Goal: Task Accomplishment & Management: Manage account settings

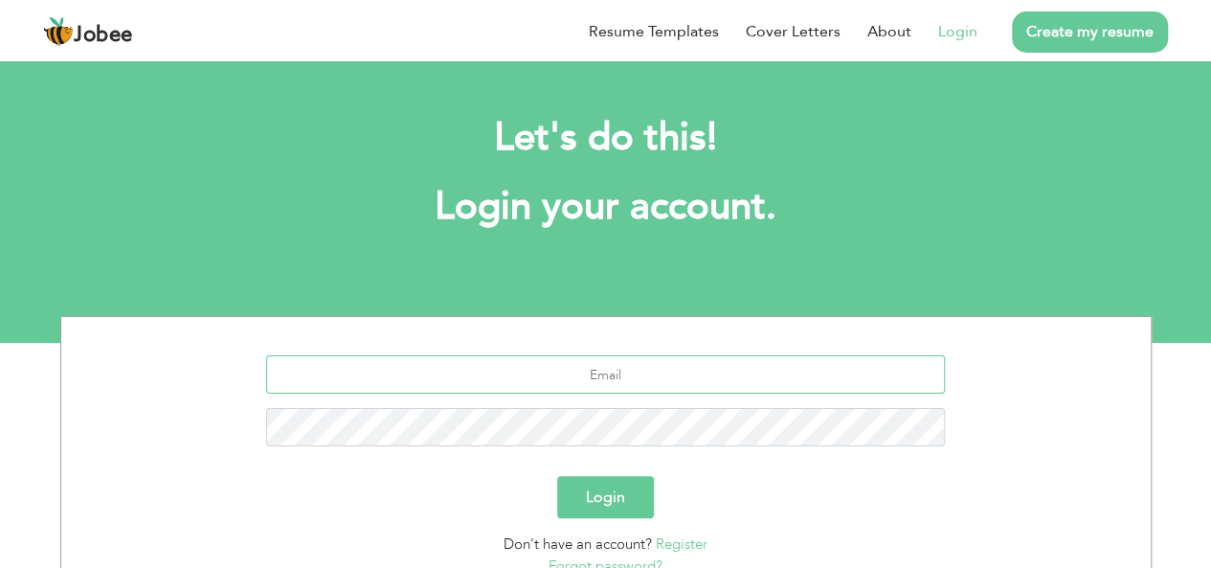
click at [613, 371] on input "text" at bounding box center [605, 374] width 679 height 38
type input "[EMAIL_ADDRESS][DOMAIN_NAME]"
click at [557, 476] on button "Login" at bounding box center [605, 497] width 97 height 42
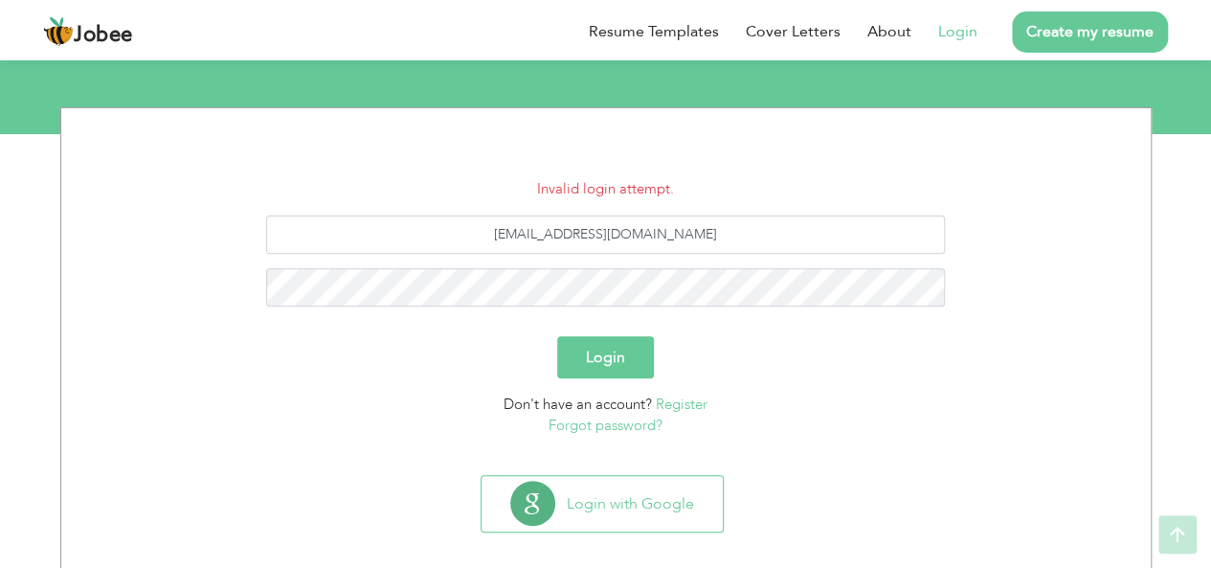
scroll to position [210, 0]
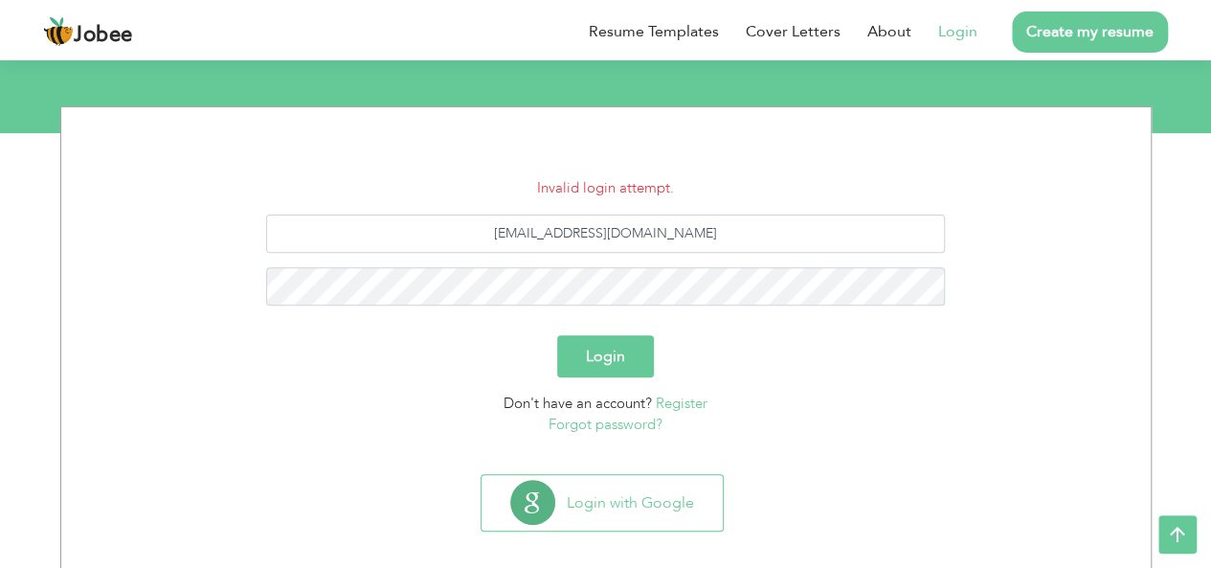
click at [605, 344] on button "Login" at bounding box center [605, 356] width 97 height 42
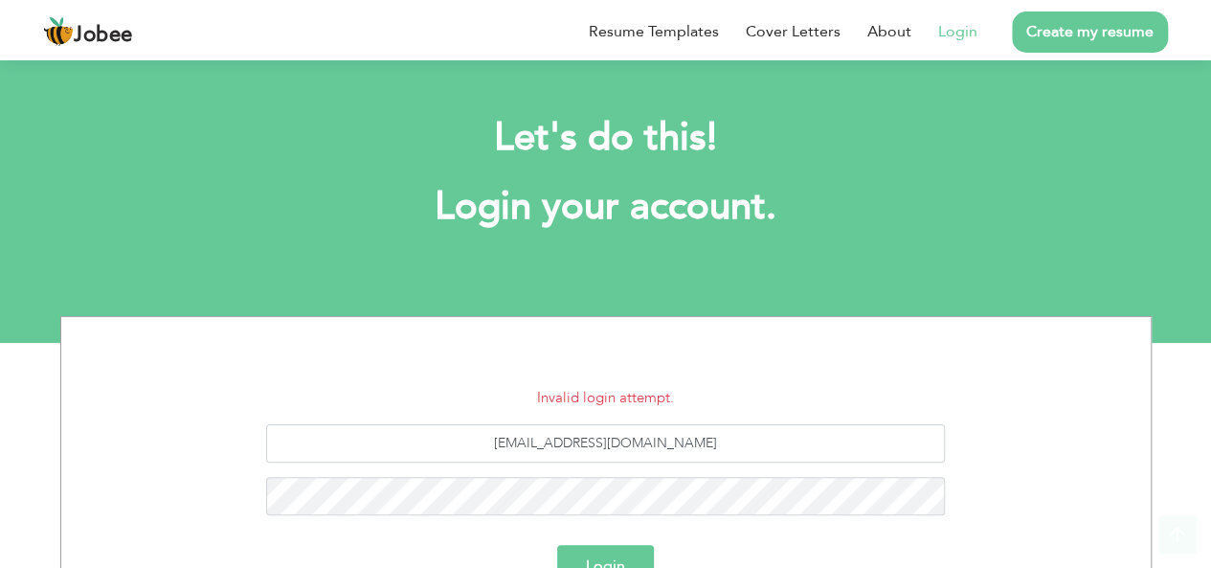
scroll to position [227, 0]
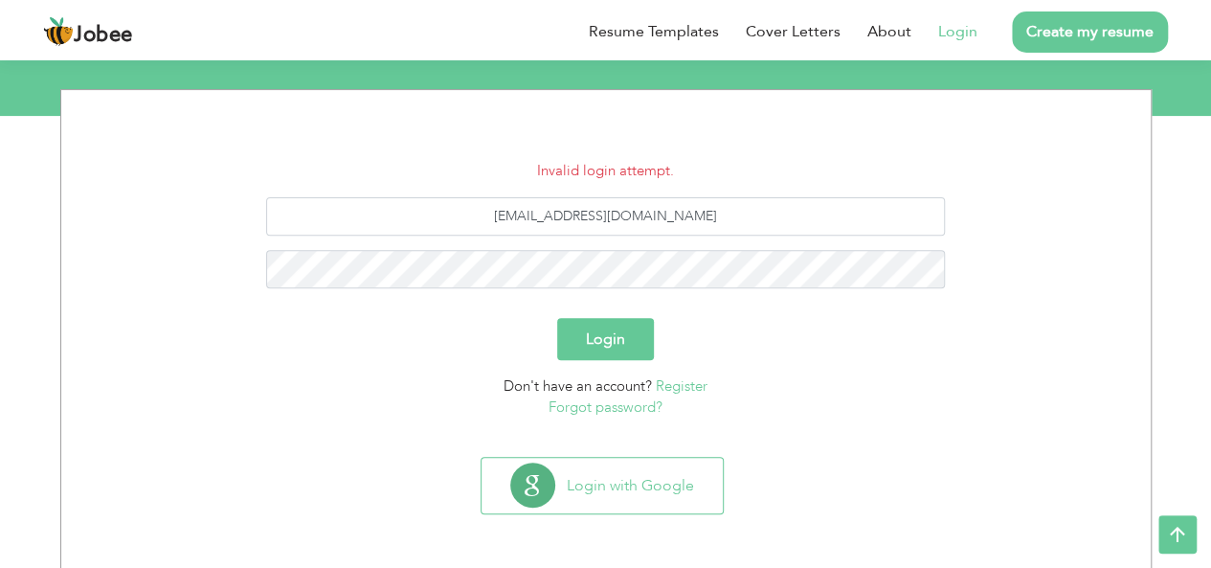
click at [618, 411] on link "Forgot password?" at bounding box center [605, 406] width 114 height 19
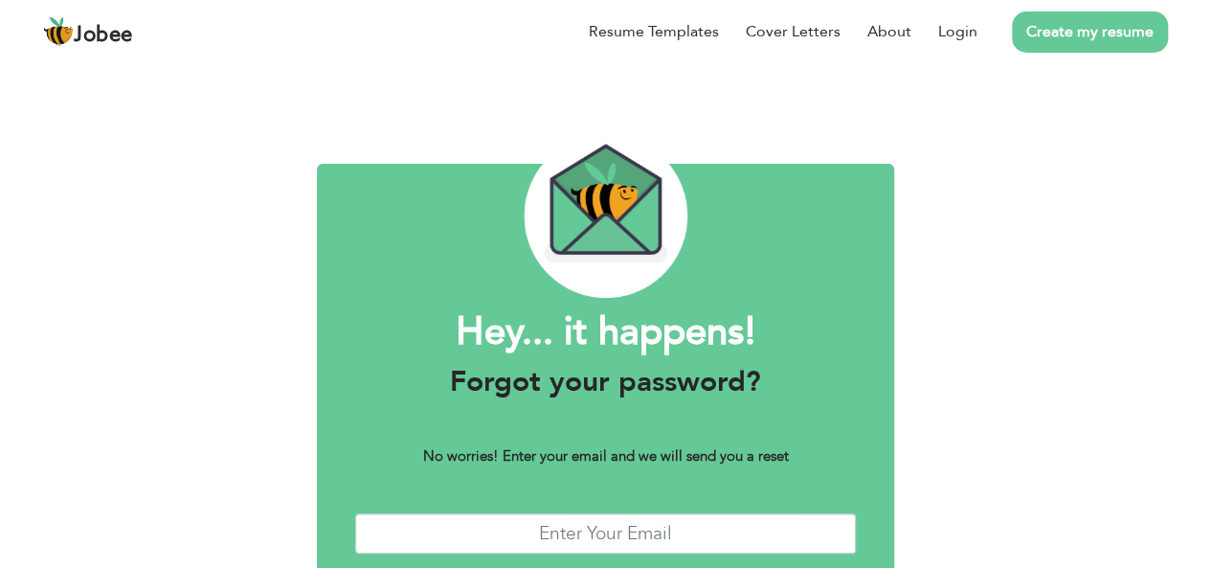
scroll to position [109, 0]
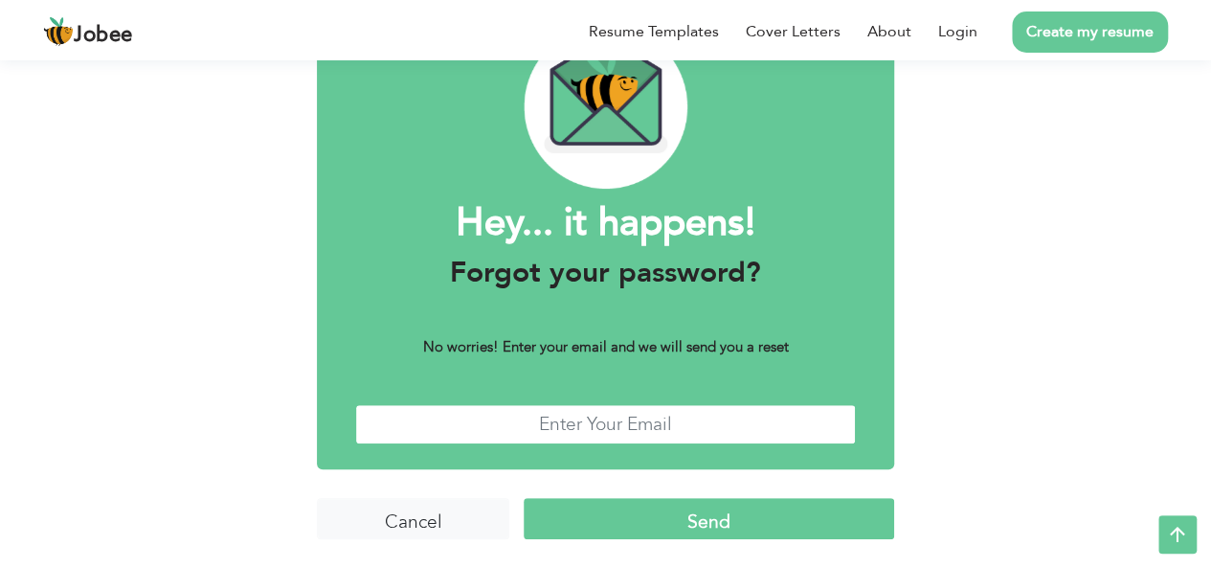
click at [523, 435] on input "text" at bounding box center [605, 424] width 501 height 41
type input "[EMAIL_ADDRESS][DOMAIN_NAME]"
click at [626, 509] on input "Send" at bounding box center [709, 518] width 370 height 41
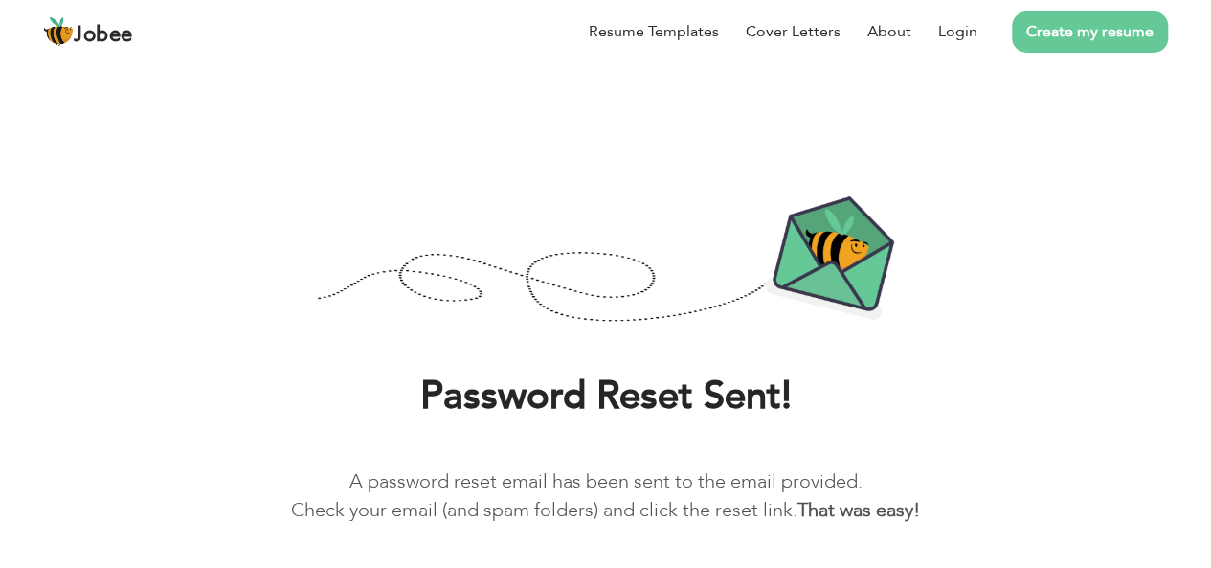
scroll to position [73, 0]
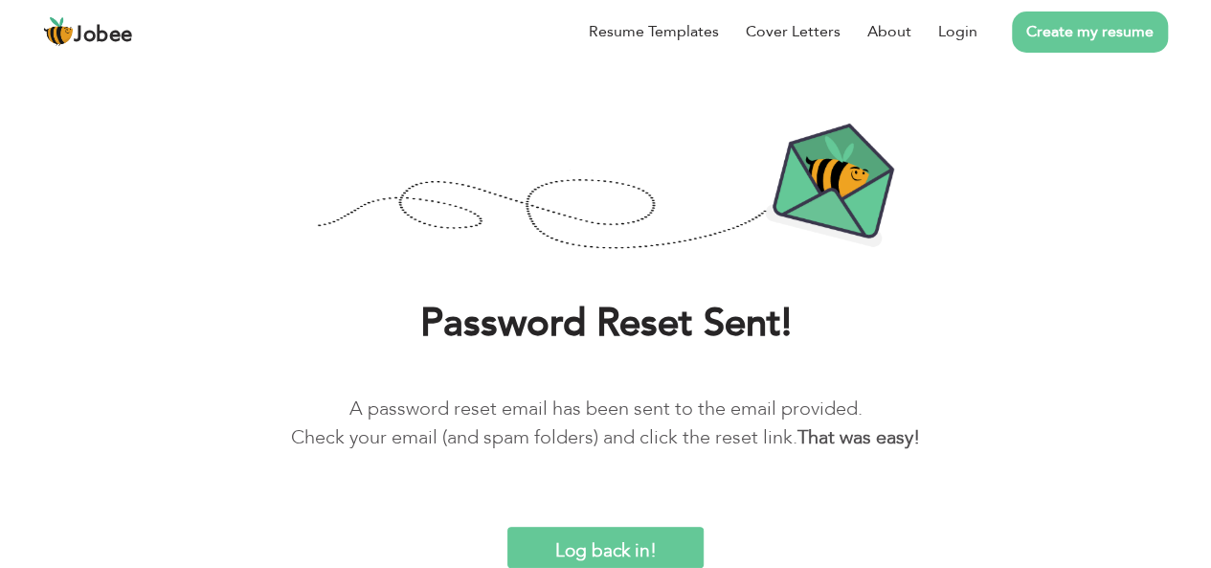
click at [582, 547] on input "Log back in!" at bounding box center [605, 546] width 197 height 41
click at [953, 37] on link "Login" at bounding box center [957, 31] width 39 height 23
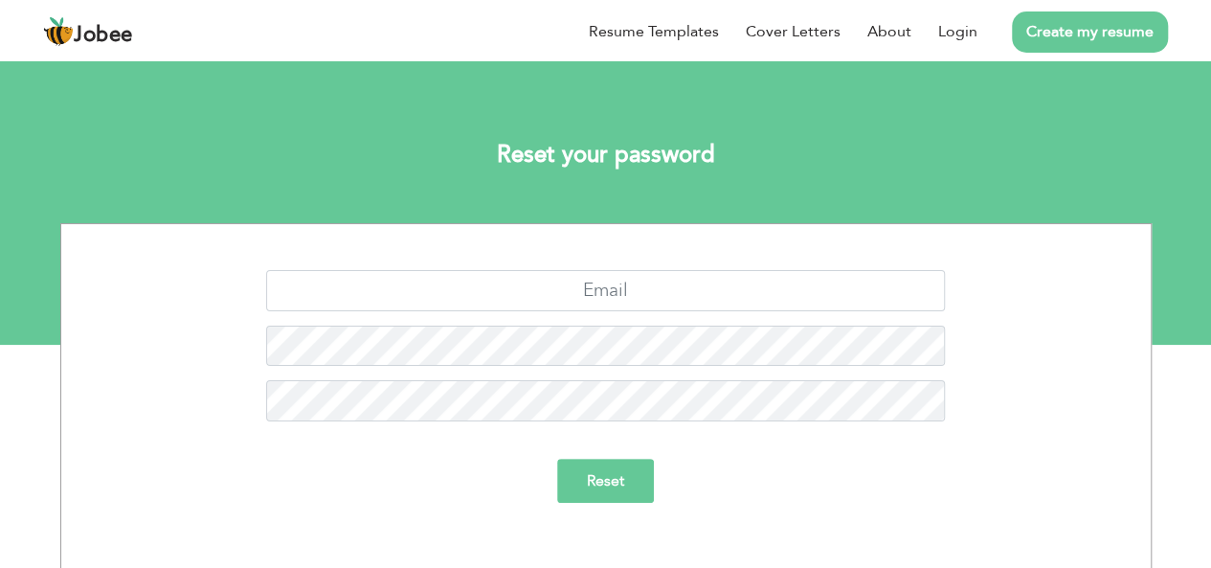
scroll to position [11, 0]
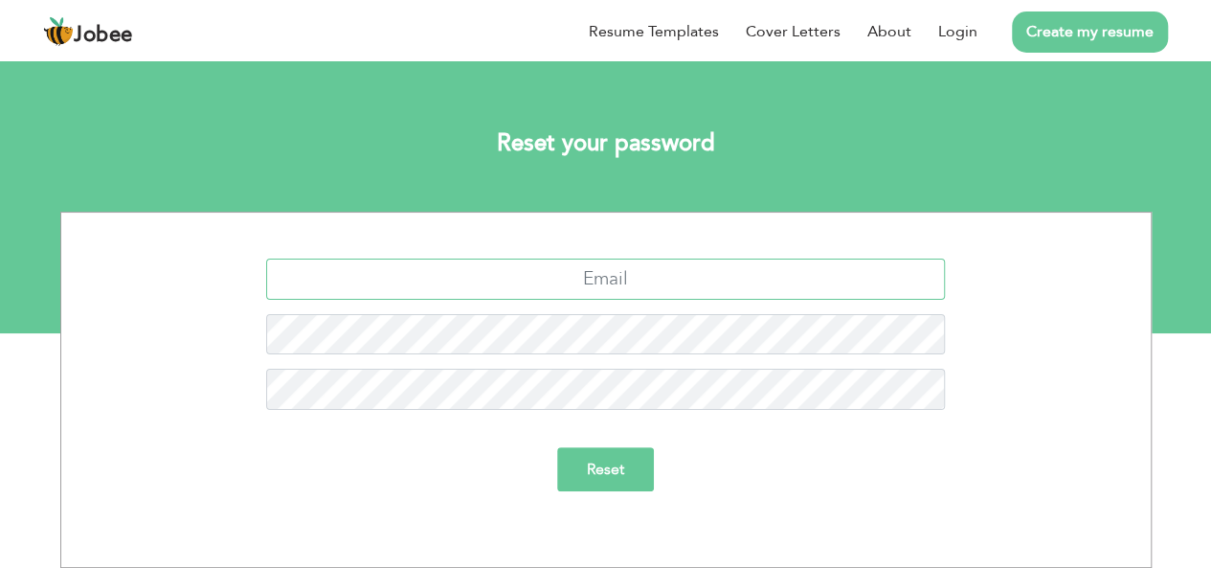
click at [569, 279] on input "text" at bounding box center [605, 278] width 679 height 41
type input "[EMAIL_ADDRESS][DOMAIN_NAME]"
click at [615, 472] on input "Reset" at bounding box center [605, 469] width 97 height 44
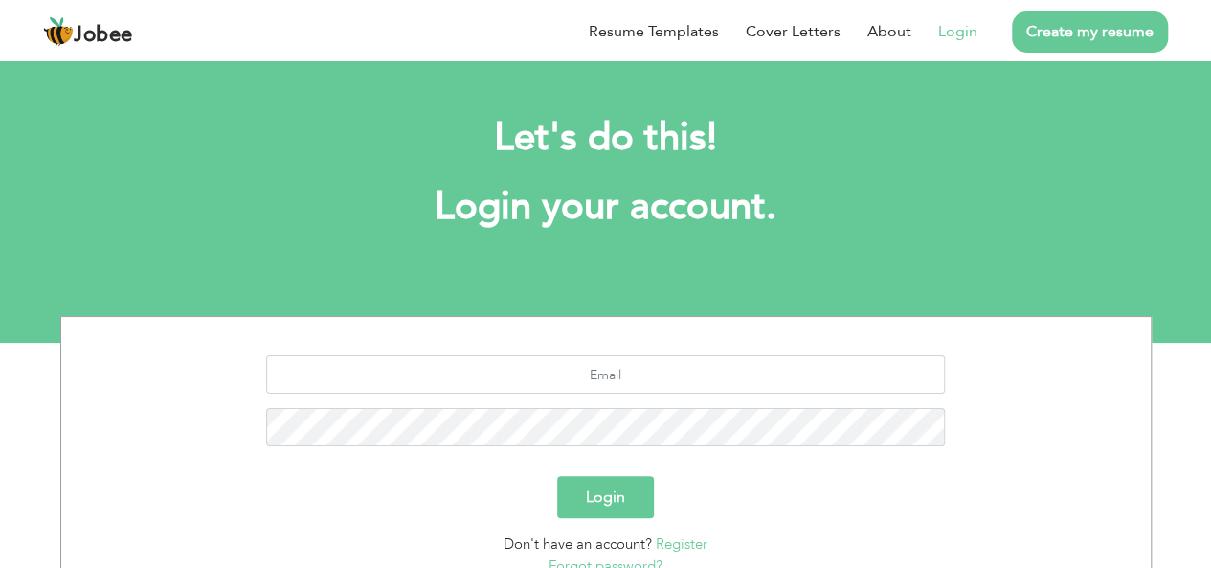
scroll to position [159, 0]
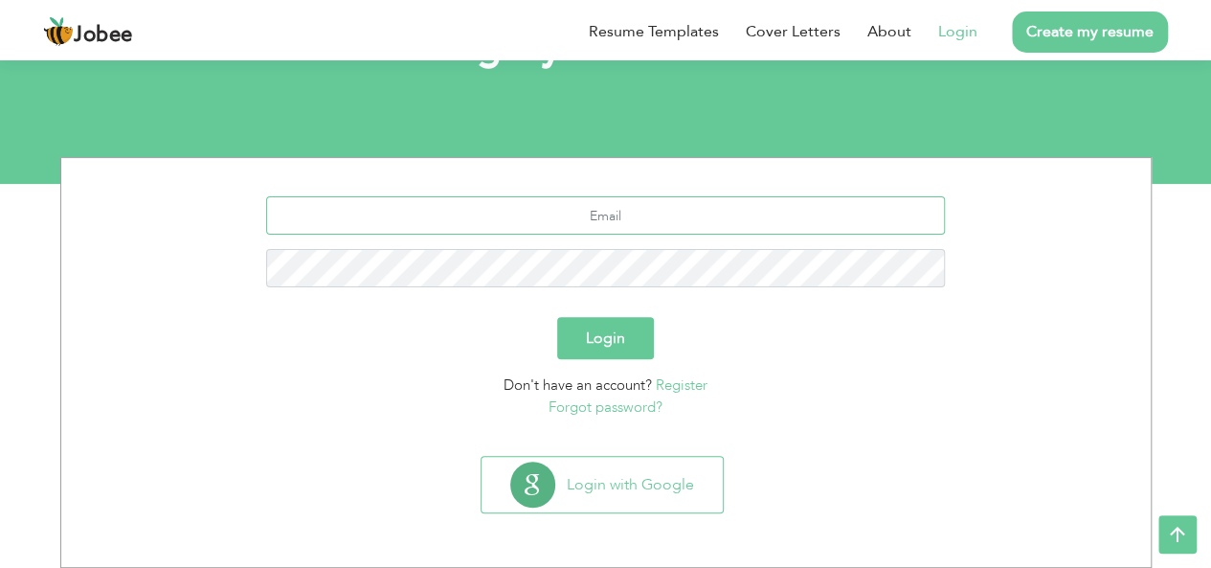
click at [591, 229] on input "text" at bounding box center [605, 215] width 679 height 38
type input "[EMAIL_ADDRESS][DOMAIN_NAME]"
click at [606, 332] on button "Login" at bounding box center [605, 338] width 97 height 42
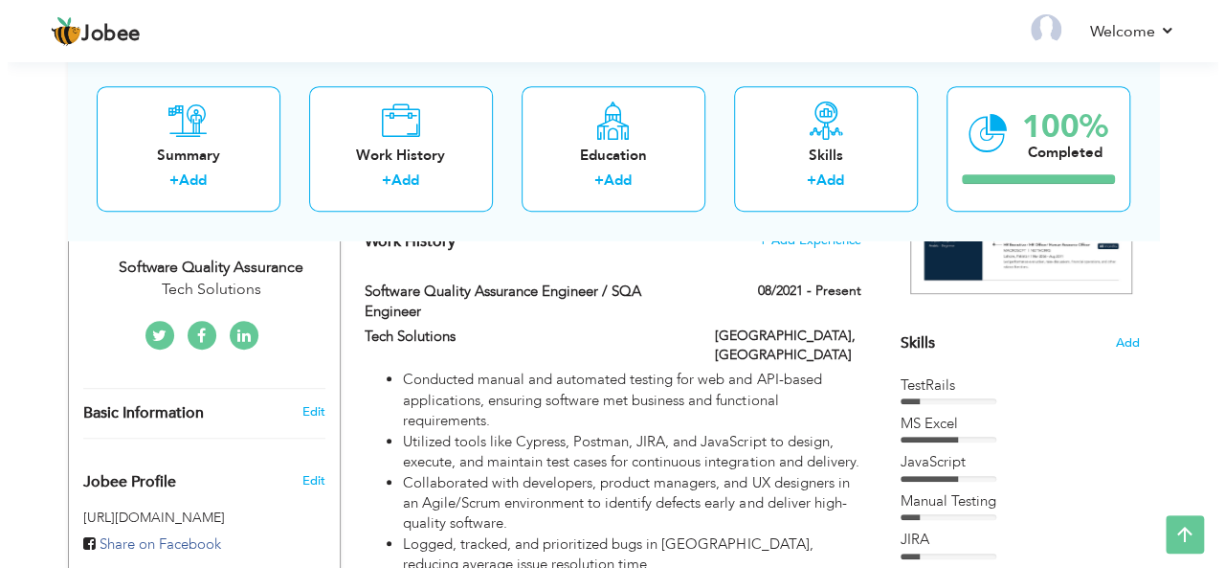
scroll to position [399, 0]
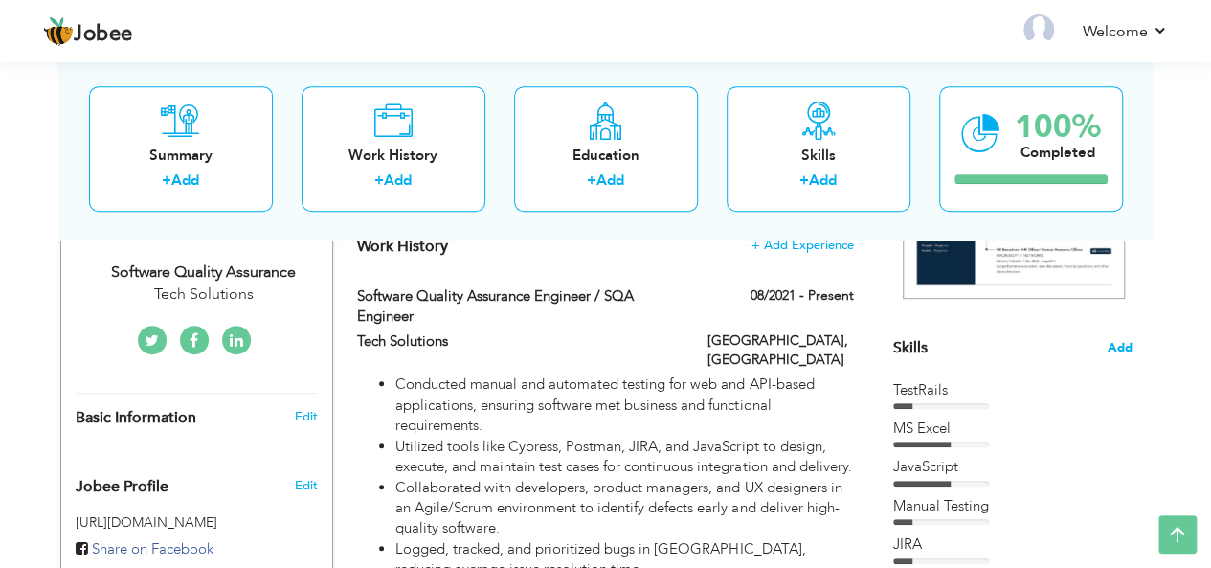
click at [1112, 347] on span "Add" at bounding box center [1119, 348] width 25 height 18
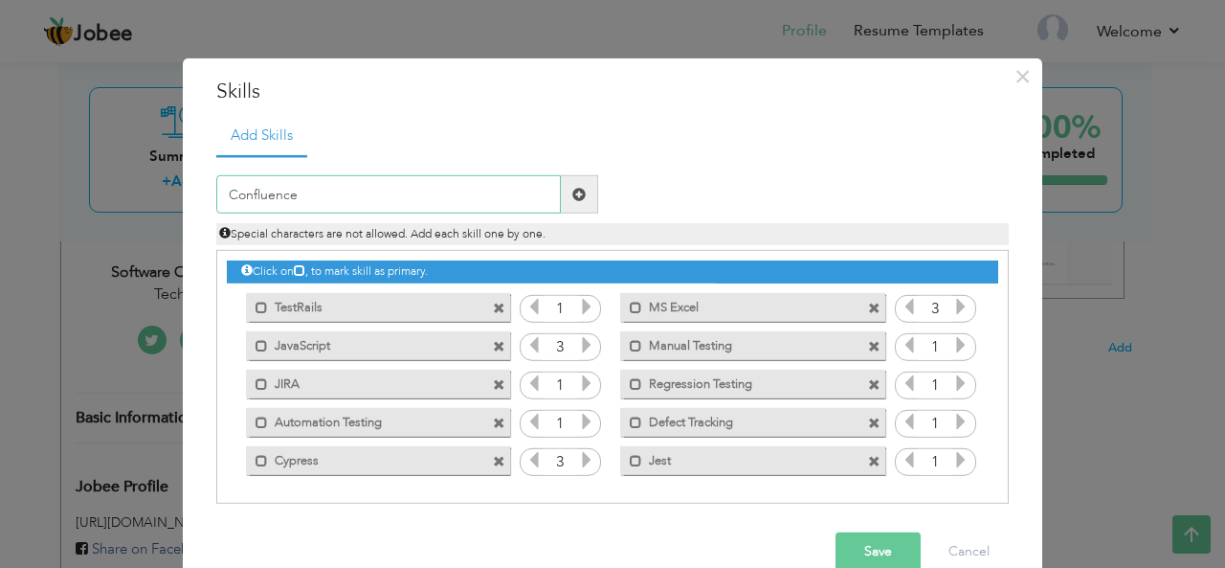
scroll to position [34, 0]
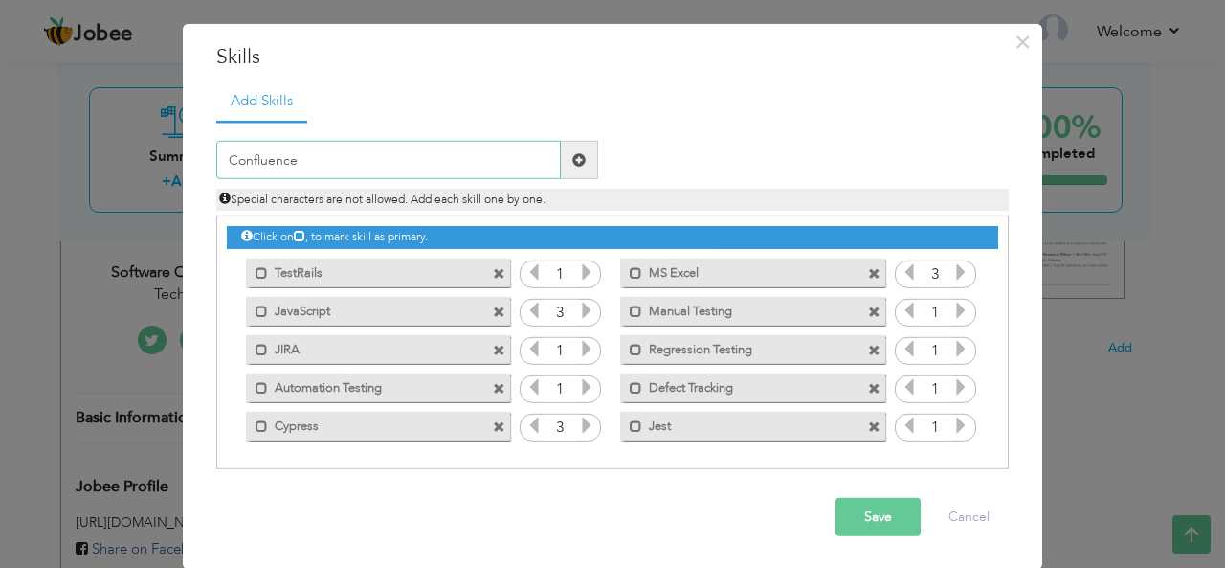
type input "Confluence"
click at [574, 157] on span at bounding box center [578, 159] width 13 height 13
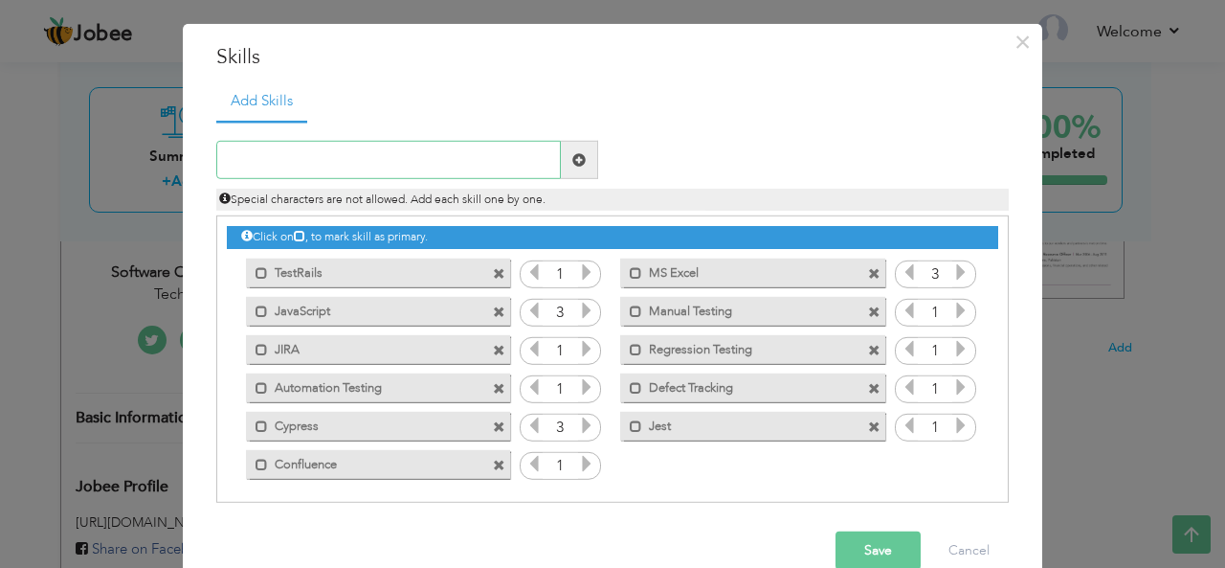
click at [346, 158] on input "text" at bounding box center [388, 160] width 345 height 38
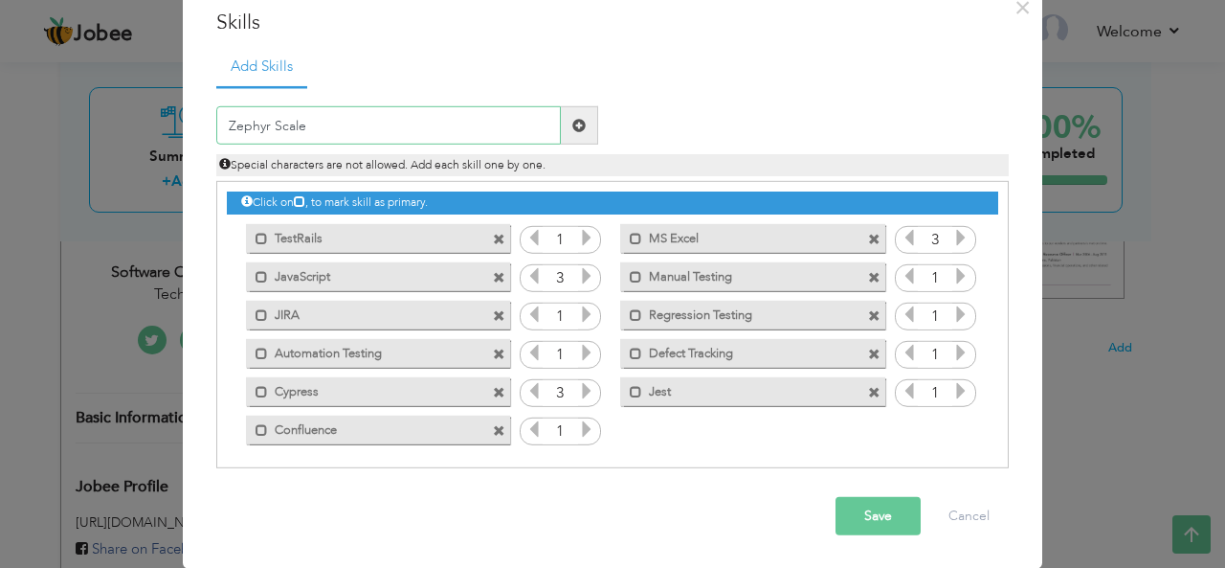
type input "Zephyr Scale"
click at [855, 519] on button "Save" at bounding box center [878, 516] width 85 height 38
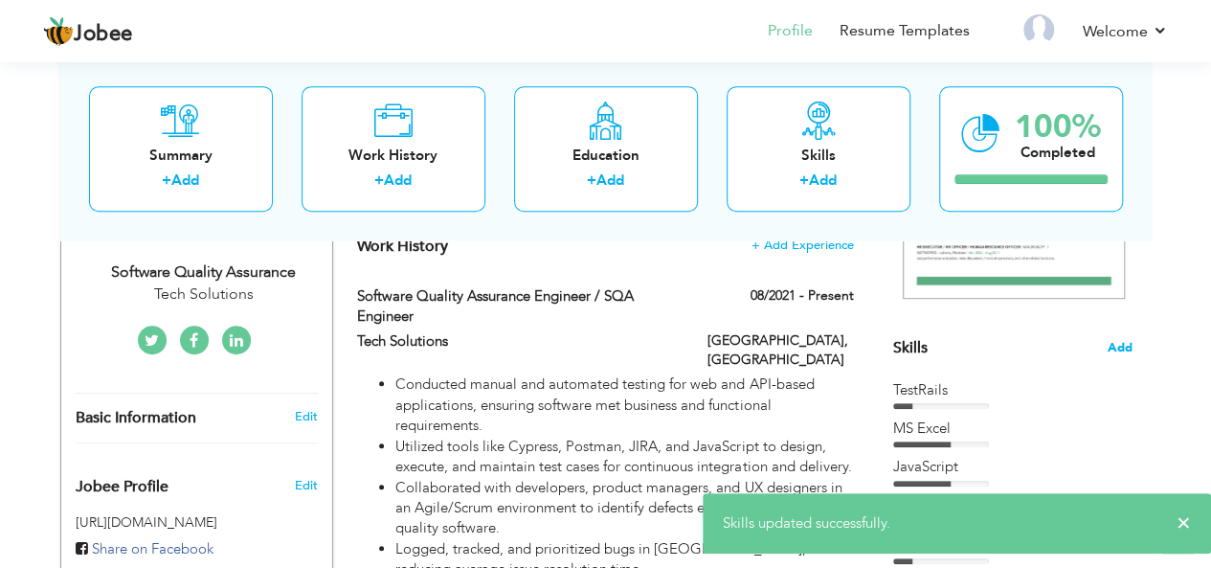
click at [1123, 345] on span "Add" at bounding box center [1119, 348] width 25 height 18
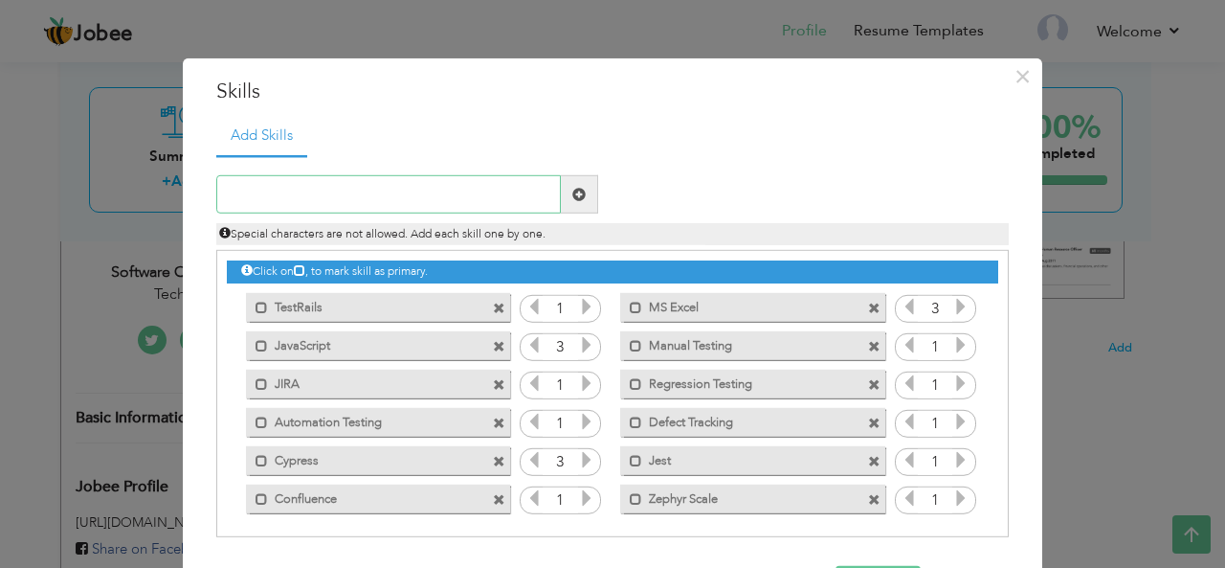
scroll to position [4, 0]
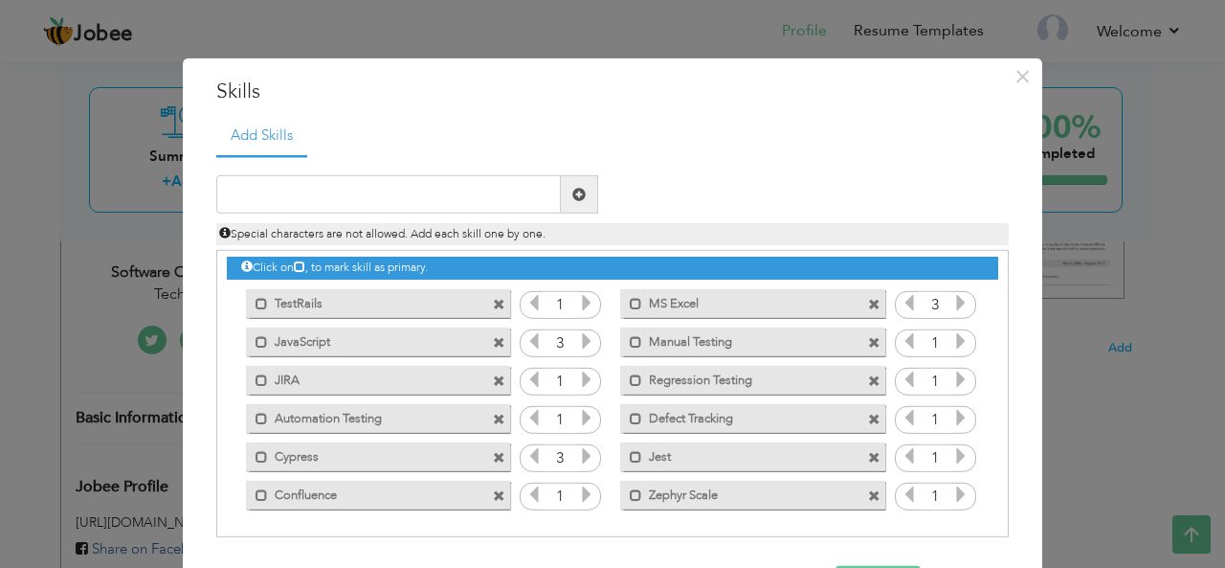
click at [868, 304] on span at bounding box center [874, 304] width 12 height 12
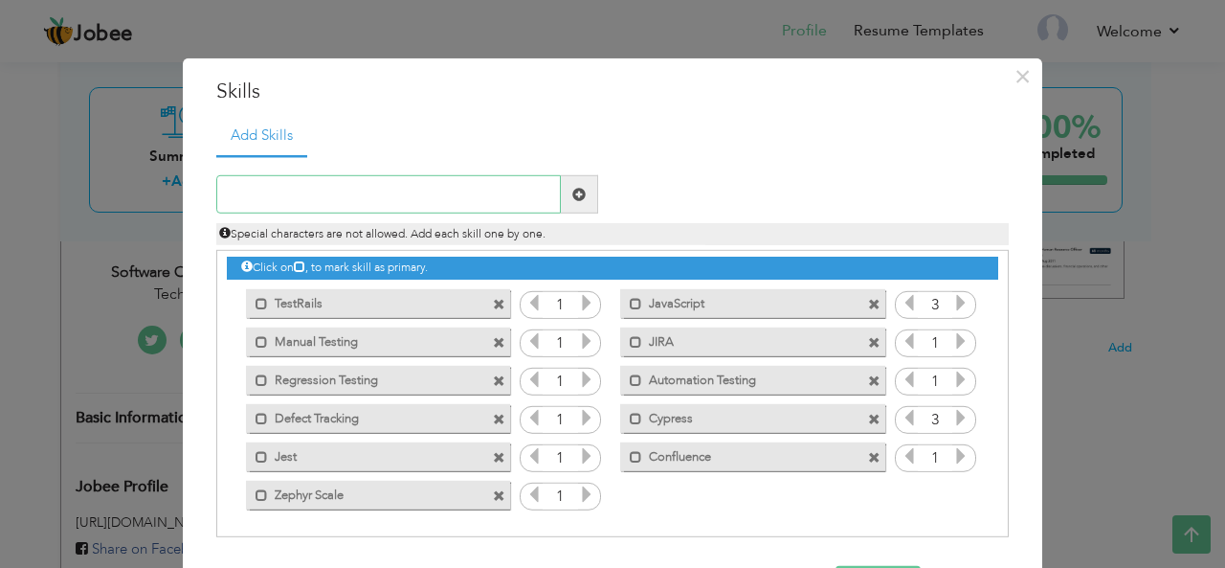
click at [373, 195] on input "text" at bounding box center [388, 194] width 345 height 38
type input "CI/CD"
click at [572, 191] on span at bounding box center [578, 194] width 13 height 13
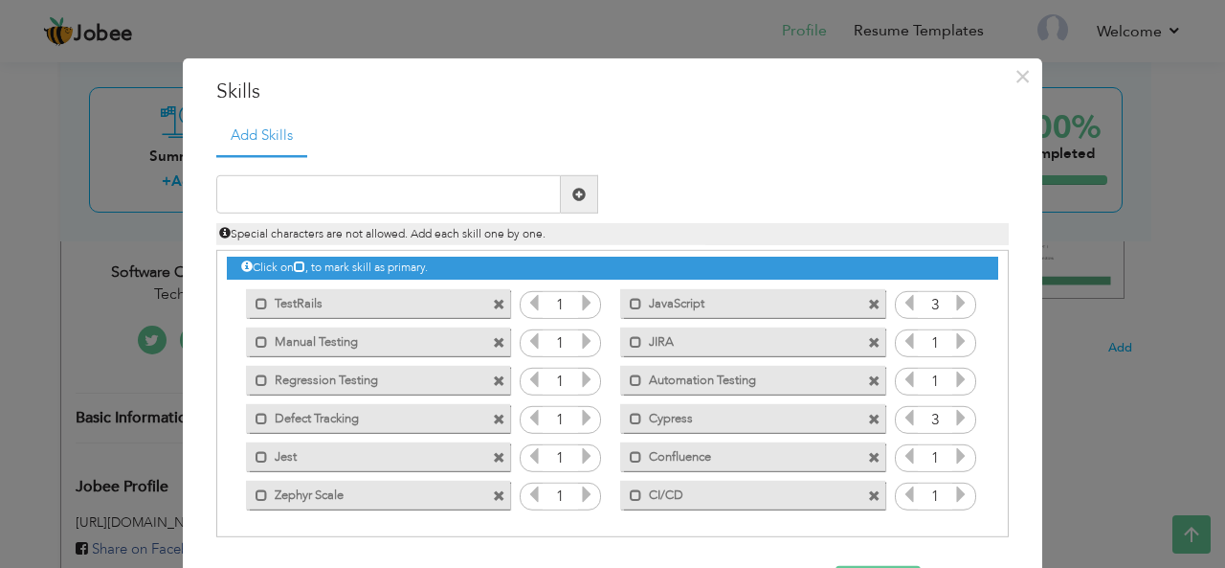
scroll to position [69, 0]
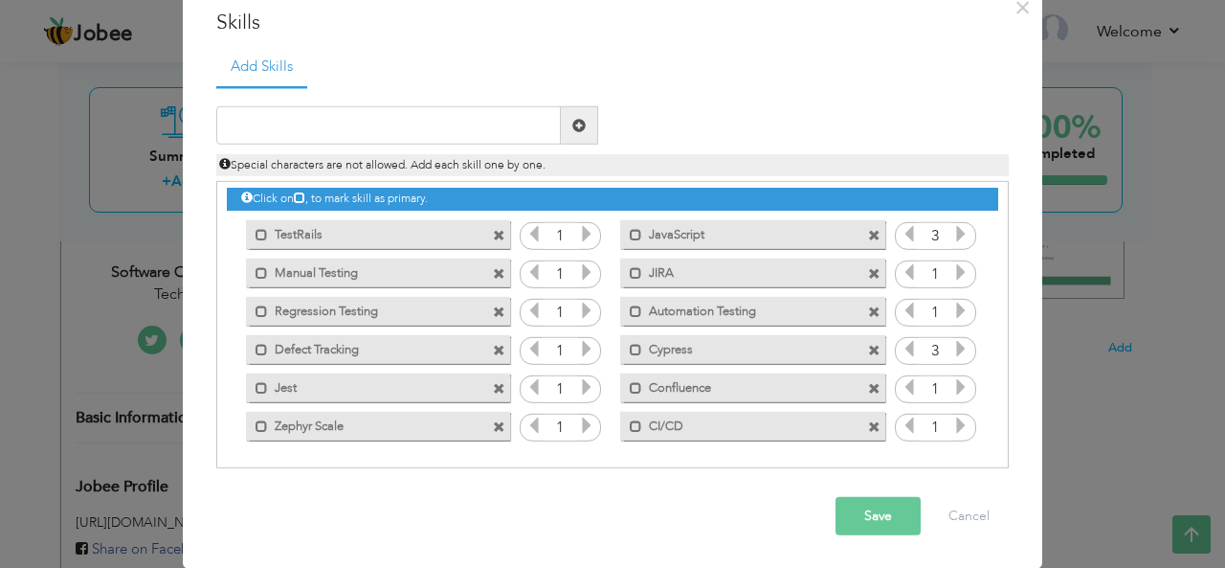
click at [877, 519] on button "Save" at bounding box center [878, 516] width 85 height 38
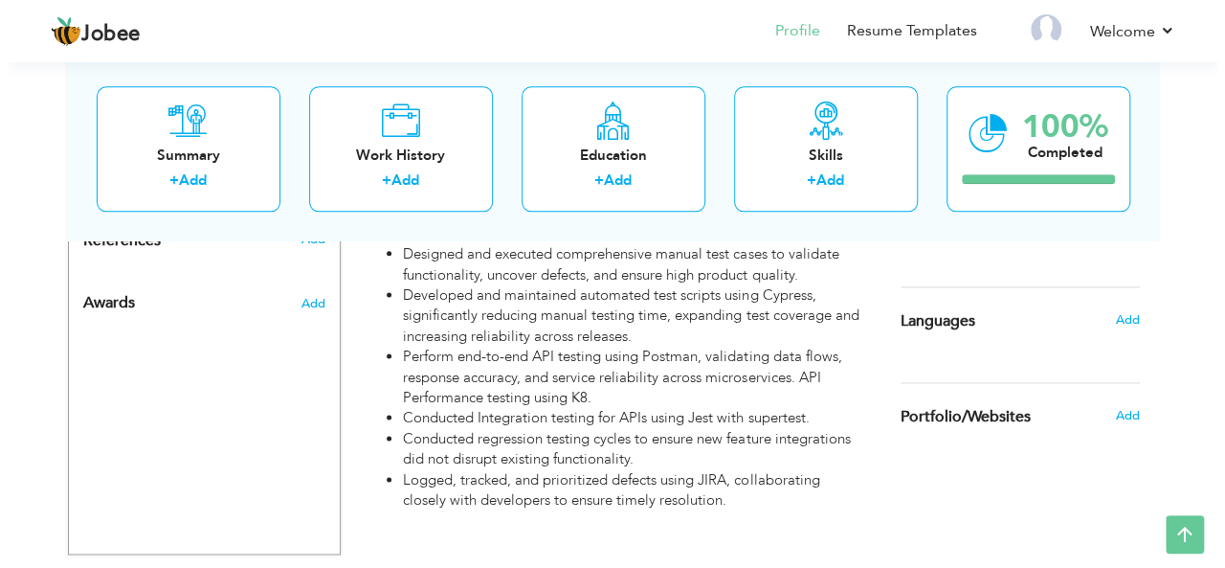
scroll to position [1080, 0]
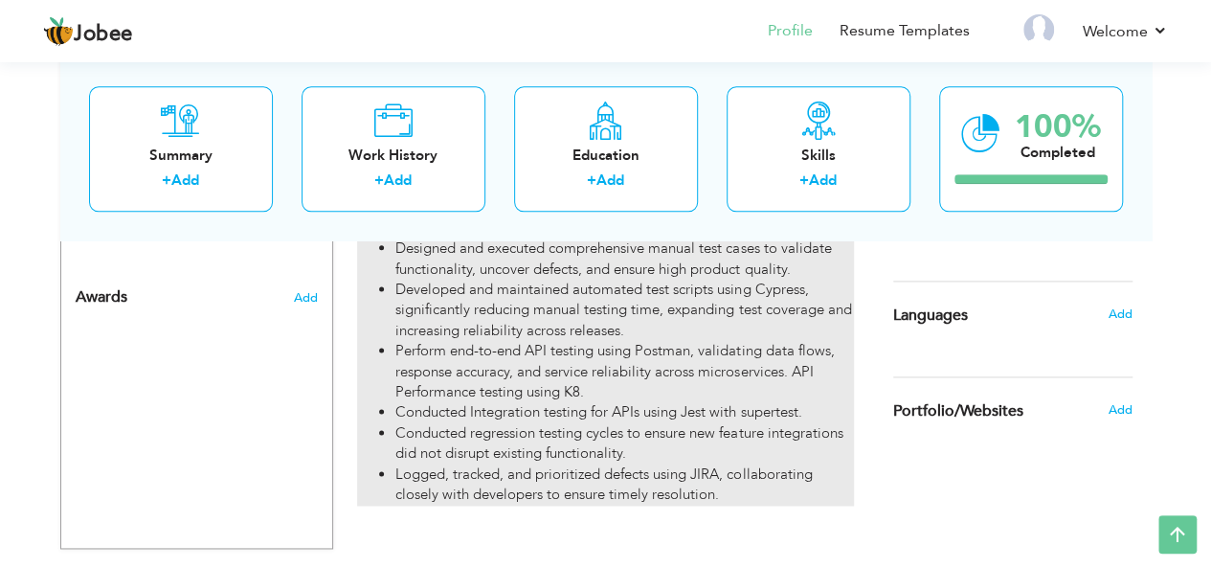
click at [593, 365] on li "Perform end-to-end API testing using Postman, validating data flows, response a…" at bounding box center [624, 371] width 458 height 61
type input "TradeCafe"
type input "Tech Solutions"
type input "[URL][DOMAIN_NAME]"
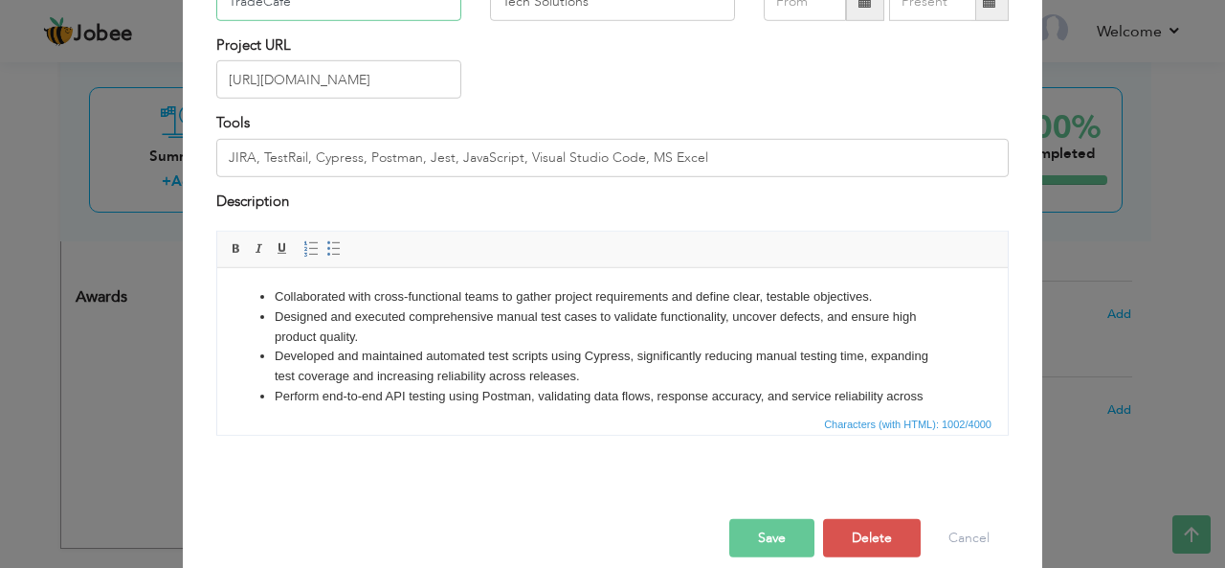
scroll to position [193, 0]
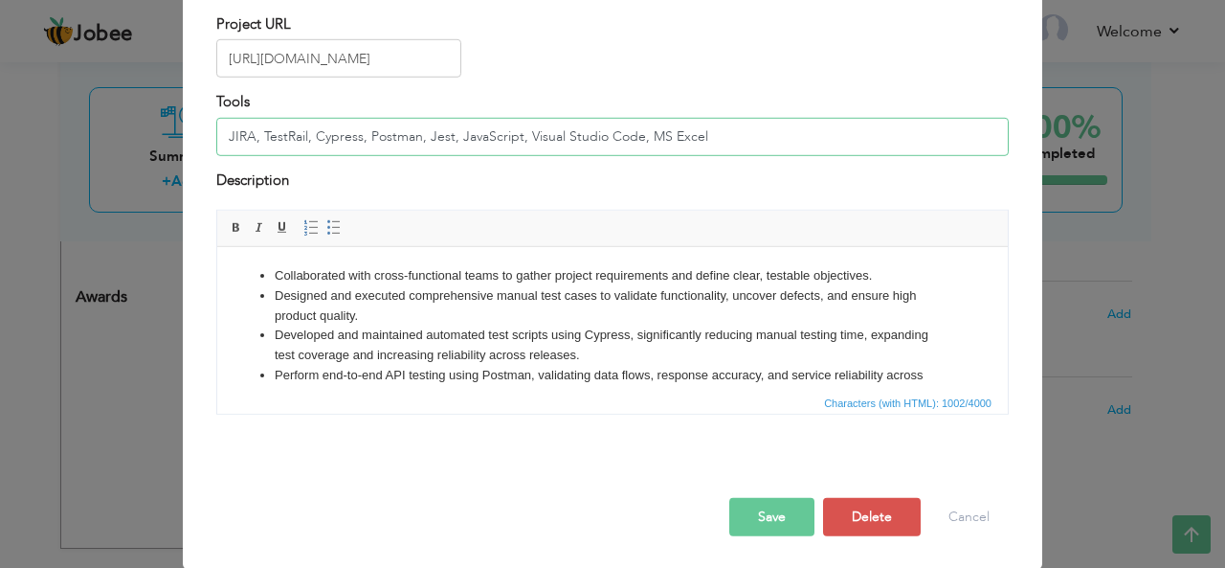
drag, startPoint x: 704, startPoint y: 132, endPoint x: 640, endPoint y: 139, distance: 63.5
click at [640, 139] on input "JIRA, TestRail, Cypress, Postman, Jest, JavaScript, Visual Studio Code, MS Excel" at bounding box center [612, 137] width 793 height 38
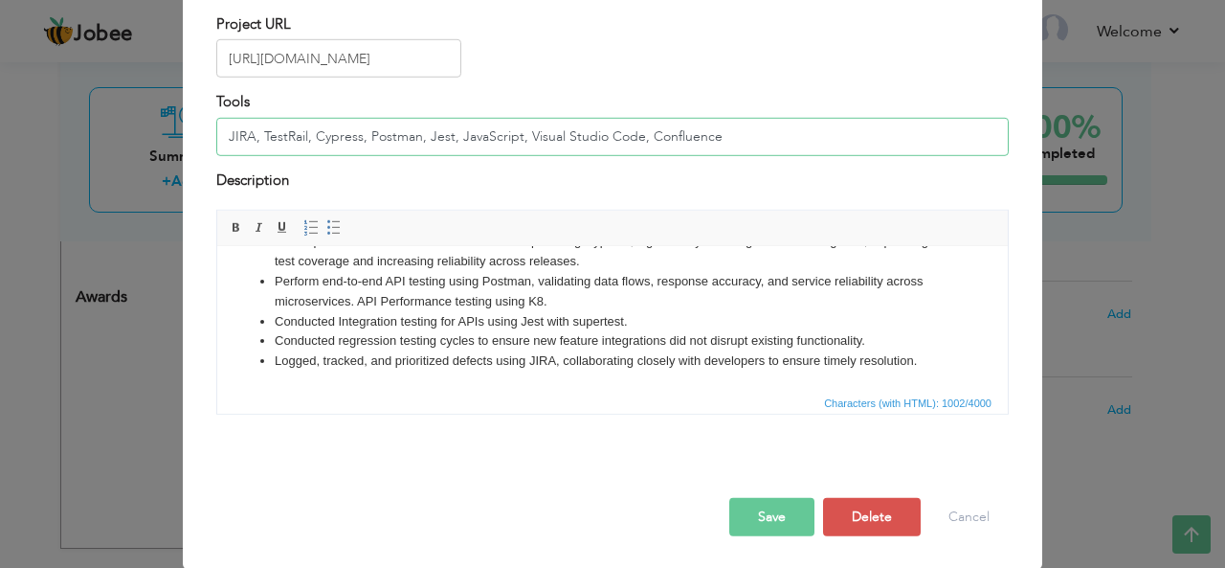
scroll to position [93, 0]
type input "JIRA, TestRail, Cypress, Postman, Jest, JavaScript, Visual Studio Code, Conflue…"
click at [561, 302] on li "Perform end-to-end API testing using Postman, validating data flows, response a…" at bounding box center [613, 293] width 676 height 40
drag, startPoint x: 561, startPoint y: 302, endPoint x: 357, endPoint y: 303, distance: 203.9
click at [357, 303] on li "Perform end-to-end API testing using Postman, validating data flows, response a…" at bounding box center [613, 293] width 676 height 40
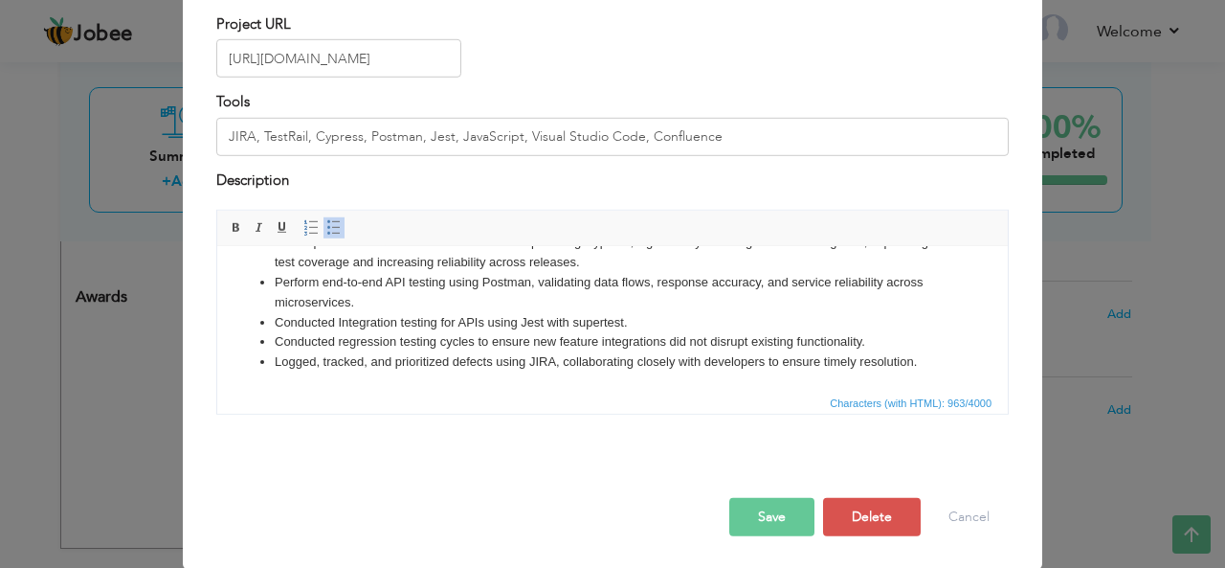
click at [649, 318] on li "Conducted Integration testing for APIs using Jest with supertest." at bounding box center [613, 323] width 676 height 20
drag, startPoint x: 649, startPoint y: 318, endPoint x: 277, endPoint y: 321, distance: 372.4
click at [277, 321] on li "Conducted Integration testing for APIs using Jest with supertest." at bounding box center [613, 323] width 676 height 20
copy li "Conducted Integration testing for APIs using Jest with supertest."
click at [591, 353] on li "Logged, tracked, and prioritized defects using JIRA, collaborating closely with…" at bounding box center [613, 362] width 676 height 20
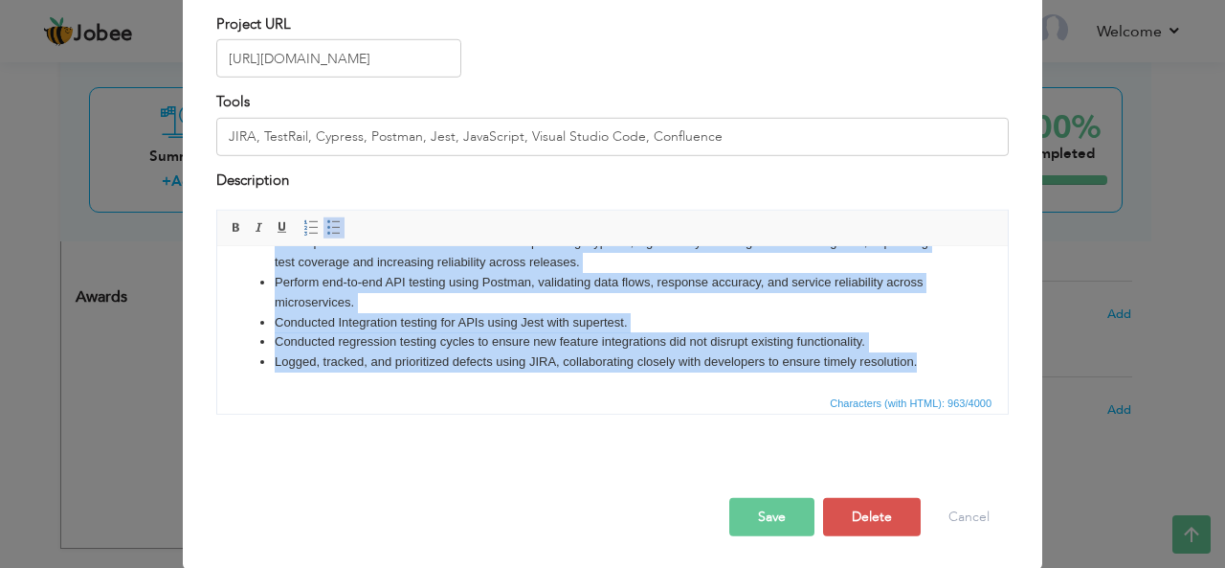
copy ul "Collaborated with cross-functional teams to gather project requirements and def…"
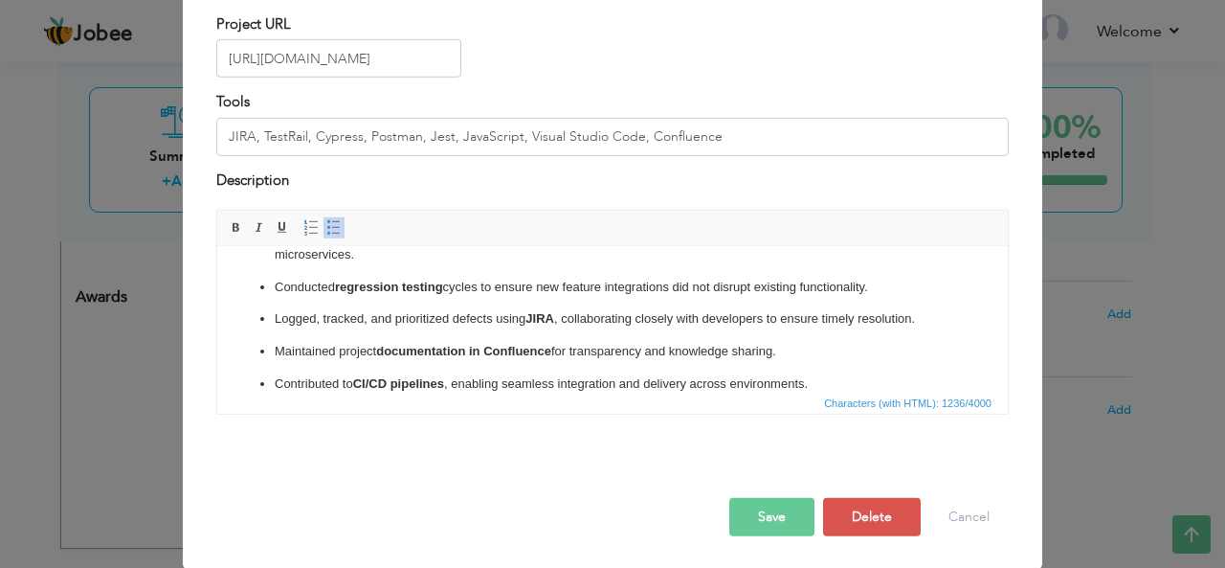
scroll to position [201, 0]
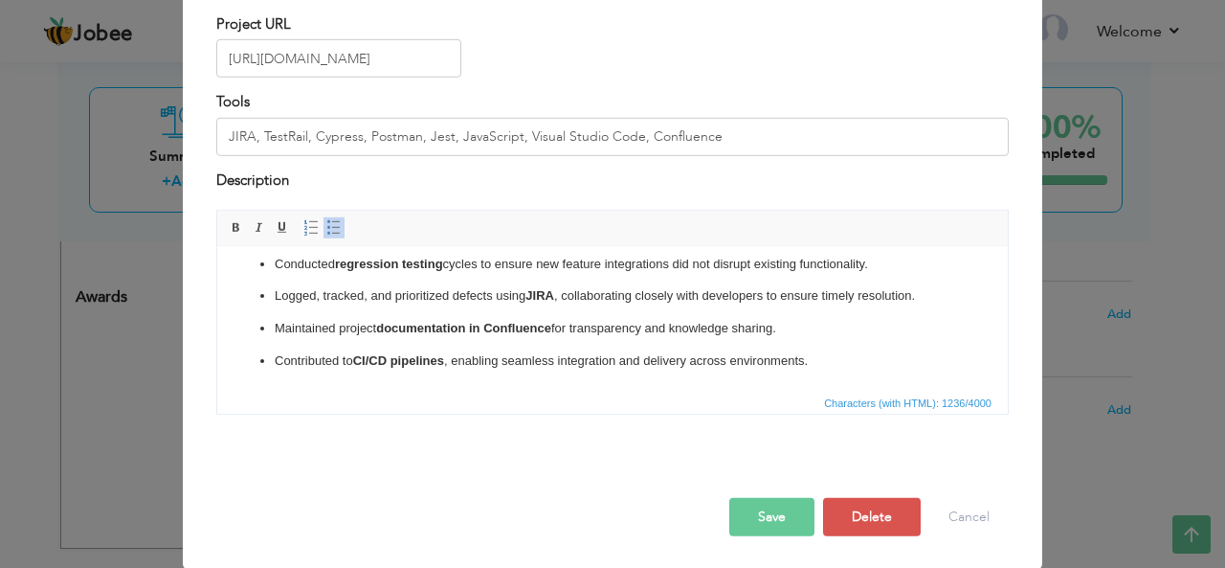
click at [279, 344] on ul "Collaborated with cross-functional teams to gather project requirements and def…" at bounding box center [612, 218] width 752 height 306
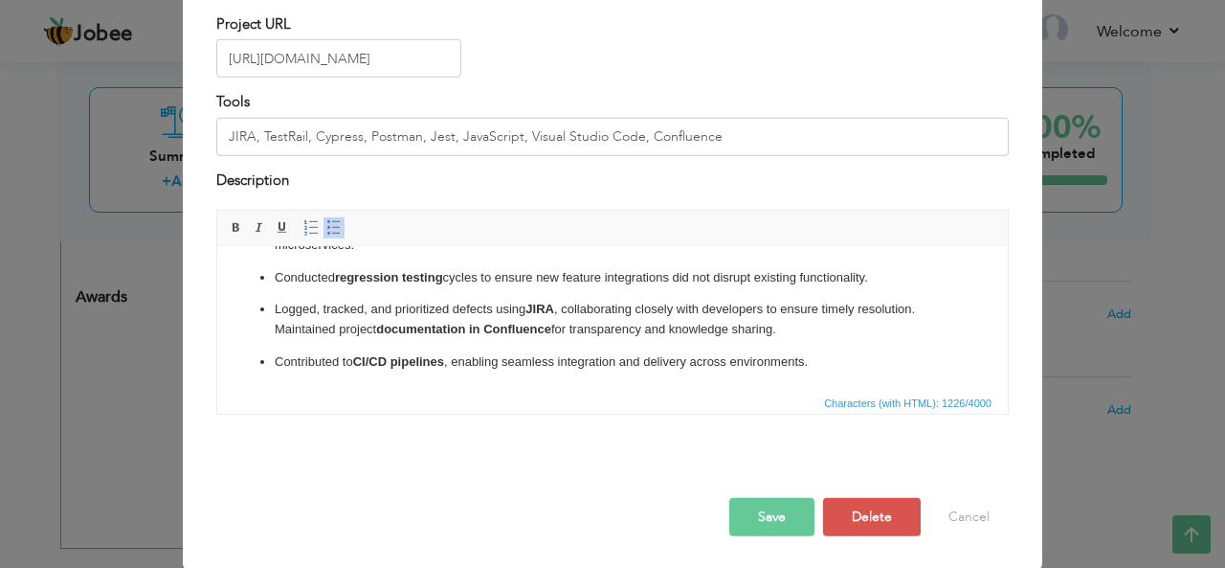
click at [273, 359] on ul "Collaborated with cross-functional teams to gather project requirements and def…" at bounding box center [612, 225] width 752 height 294
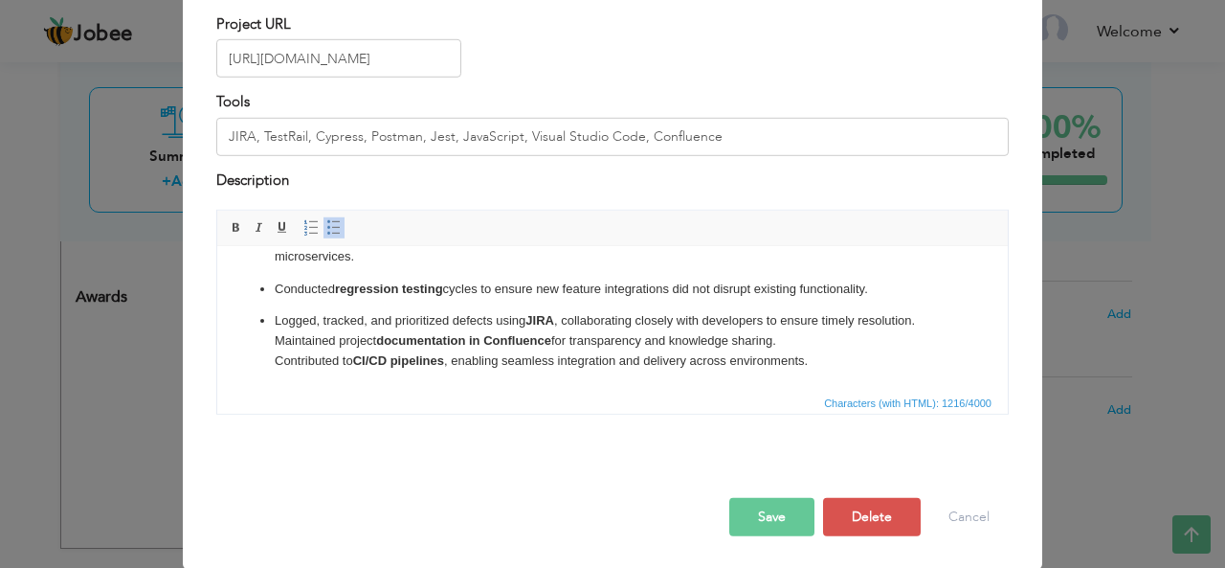
click at [821, 361] on p "Logged, tracked, and prioritized defects using JIRA , collaborating closely wit…" at bounding box center [613, 340] width 676 height 59
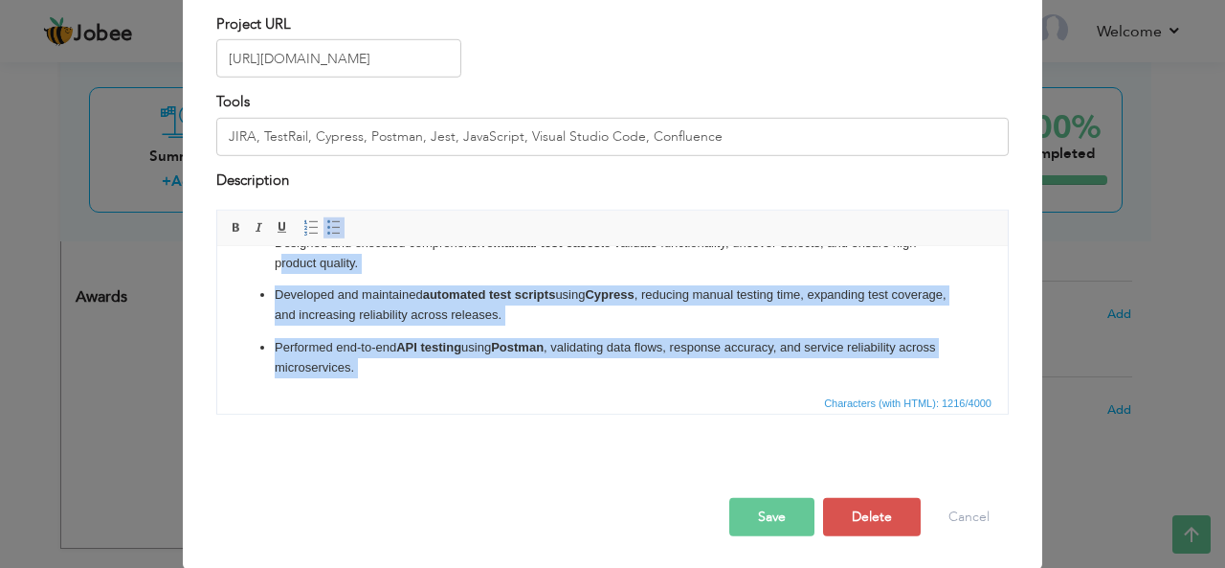
scroll to position [0, 0]
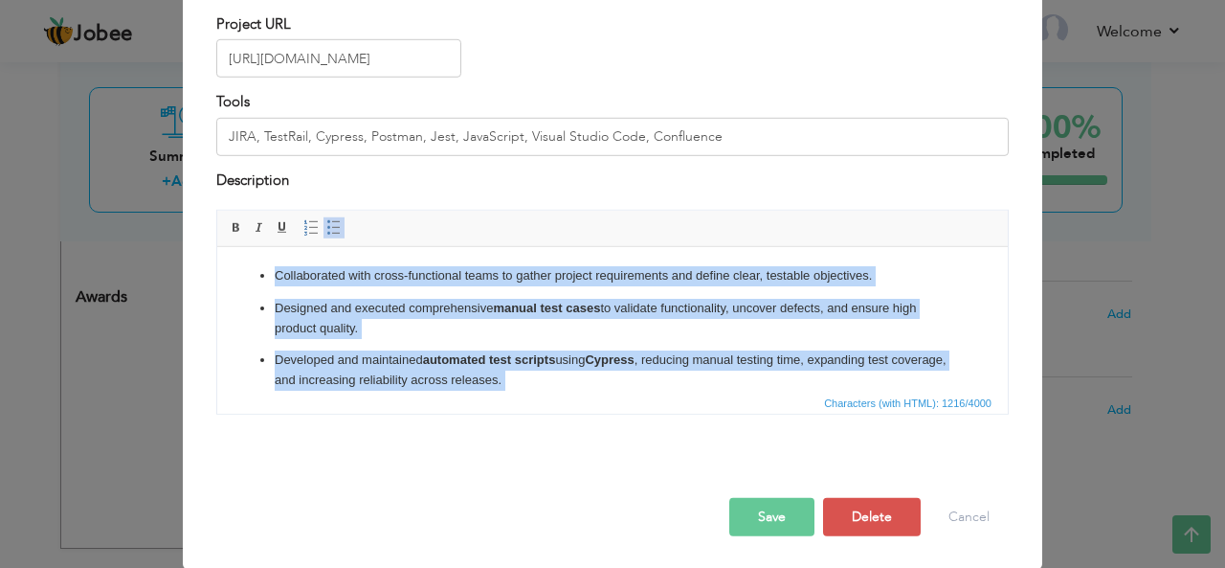
drag, startPoint x: 821, startPoint y: 361, endPoint x: 273, endPoint y: 248, distance: 560.0
click at [273, 248] on html "Collaborated with cross-functional teams to gather project requirements and def…" at bounding box center [612, 407] width 791 height 320
click at [326, 232] on span at bounding box center [333, 227] width 15 height 15
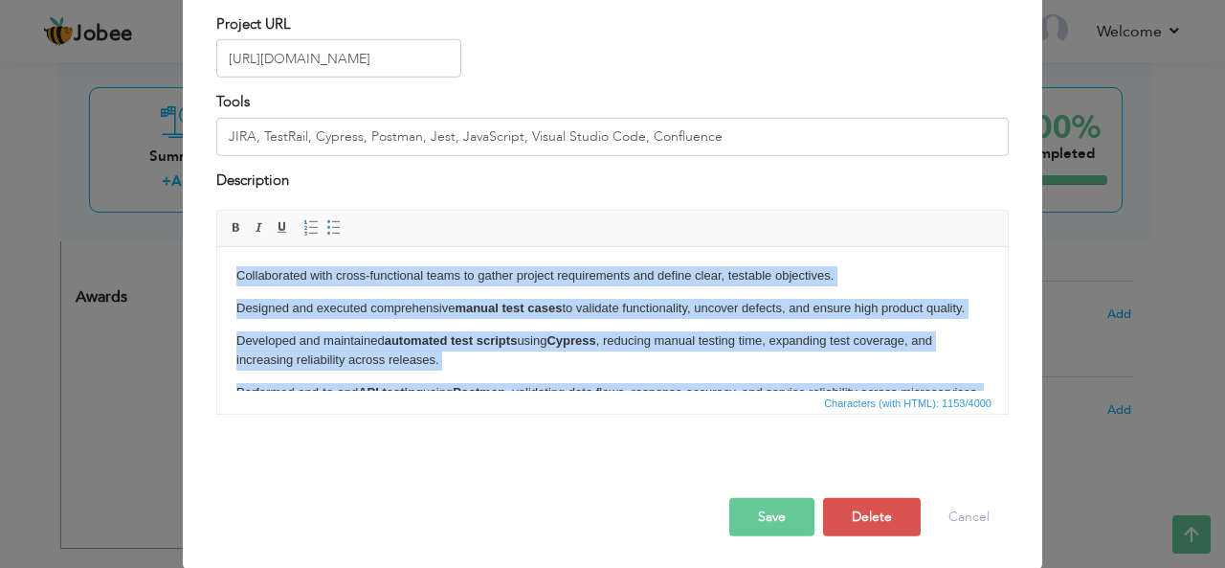
click at [295, 296] on body "Collaborated with cross-functional teams to gather project requirements and def…" at bounding box center [612, 386] width 752 height 241
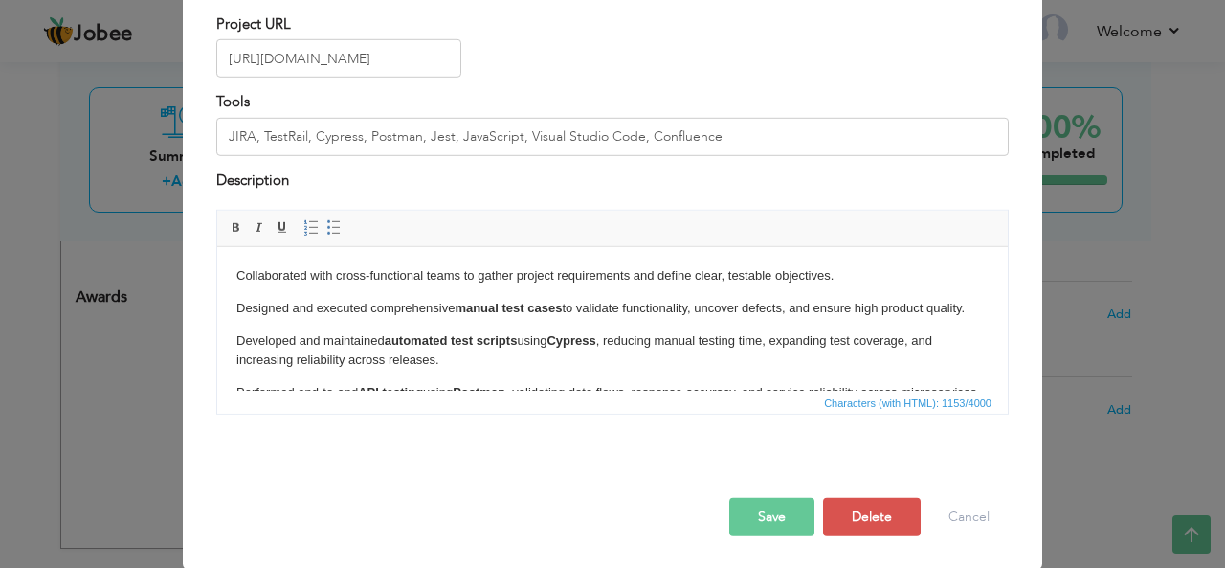
click at [238, 309] on p "Designed and executed comprehensive manual test cases to validate functionality…" at bounding box center [612, 309] width 752 height 20
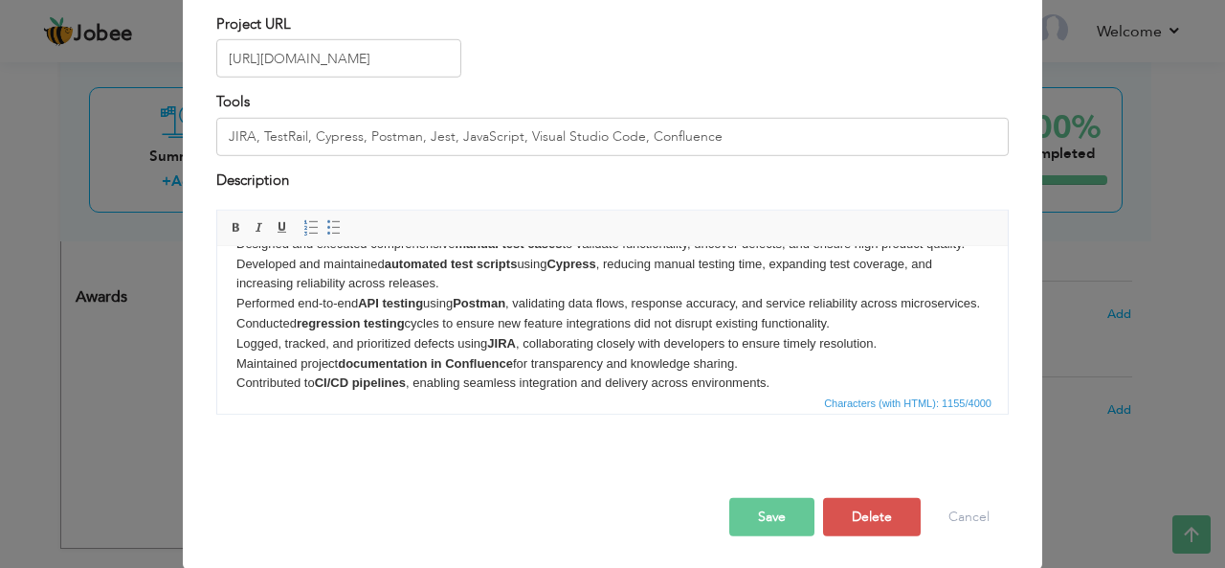
scroll to position [71, 0]
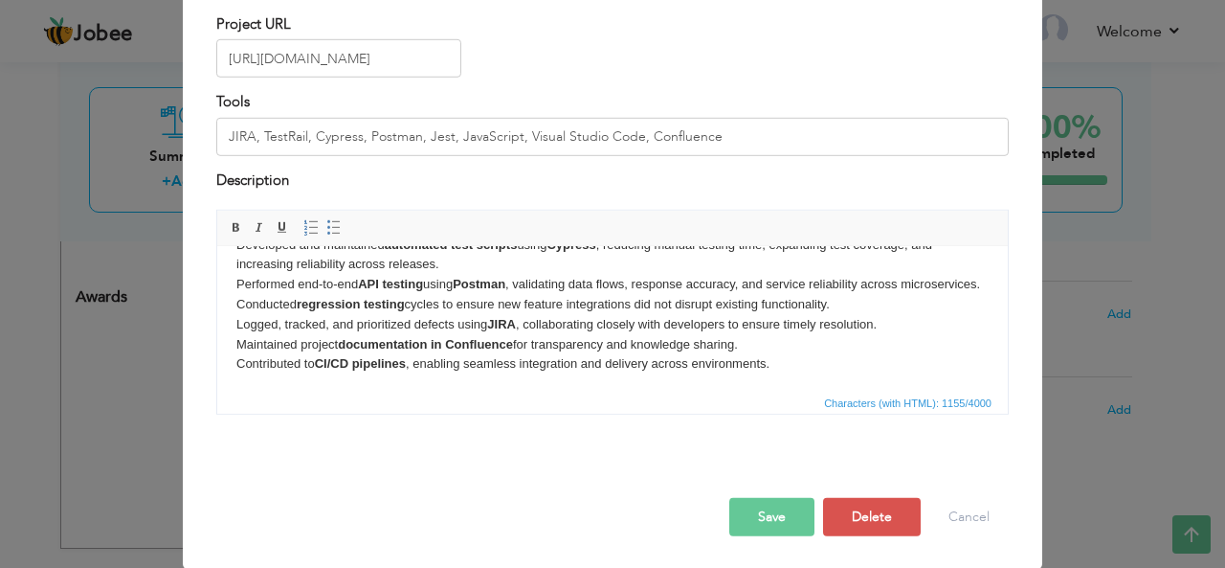
click at [786, 374] on p "Collaborated with cross-functional teams to gather project requirements and def…" at bounding box center [612, 284] width 752 height 179
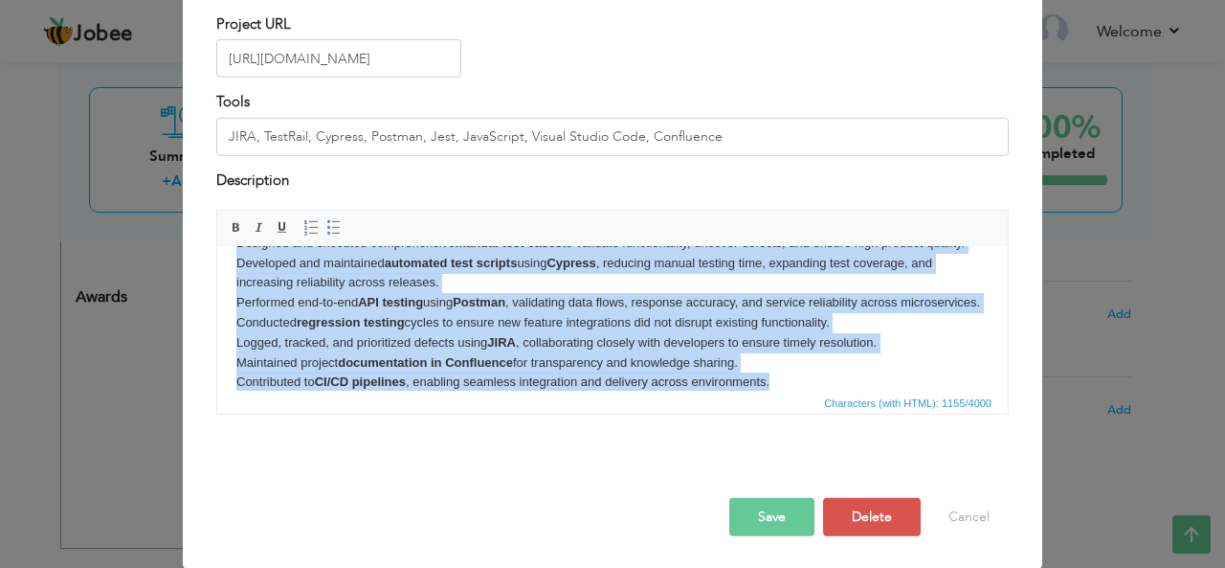
scroll to position [0, 0]
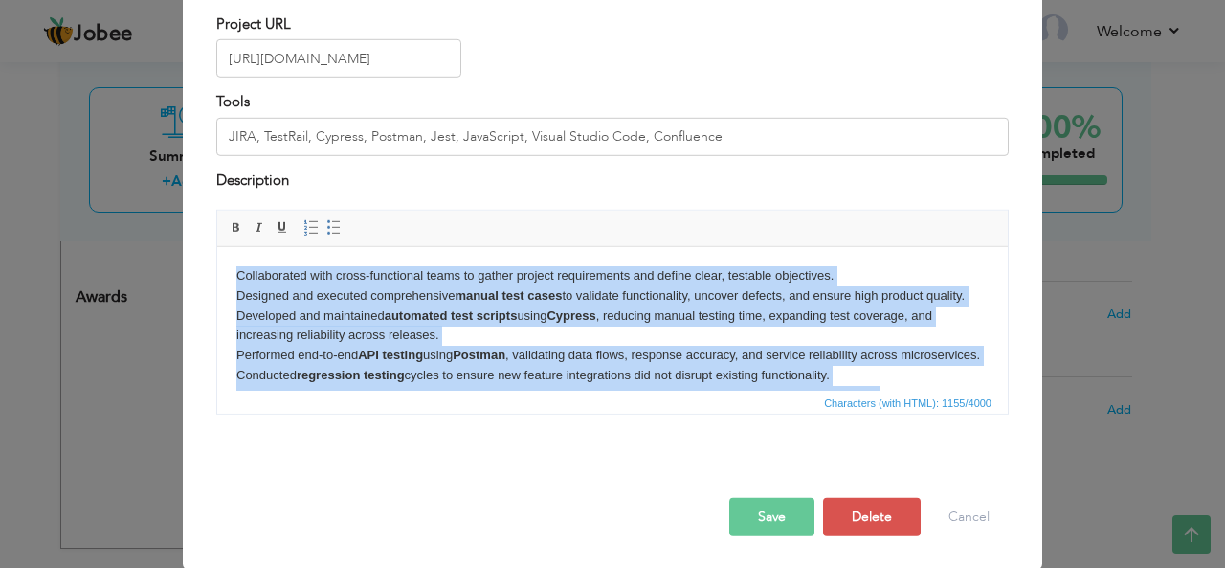
drag, startPoint x: 785, startPoint y: 384, endPoint x: 183, endPoint y: 238, distance: 619.4
click at [217, 247] on html "Collaborated with cross-functional teams to gather project requirements and def…" at bounding box center [612, 355] width 791 height 217
click at [326, 227] on span at bounding box center [333, 227] width 15 height 15
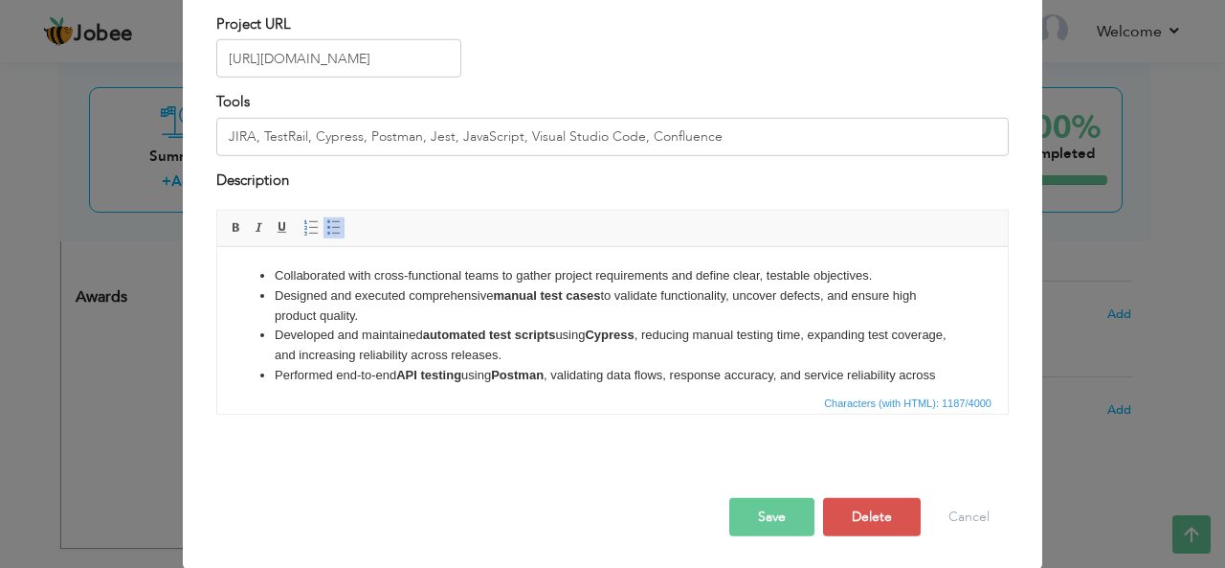
click at [466, 304] on li "Designed and executed comprehensive manual test cases to validate functionality…" at bounding box center [613, 306] width 676 height 40
click at [763, 296] on li "Designed and executed comprehensive manual test cases to validate functionality…" at bounding box center [613, 306] width 676 height 40
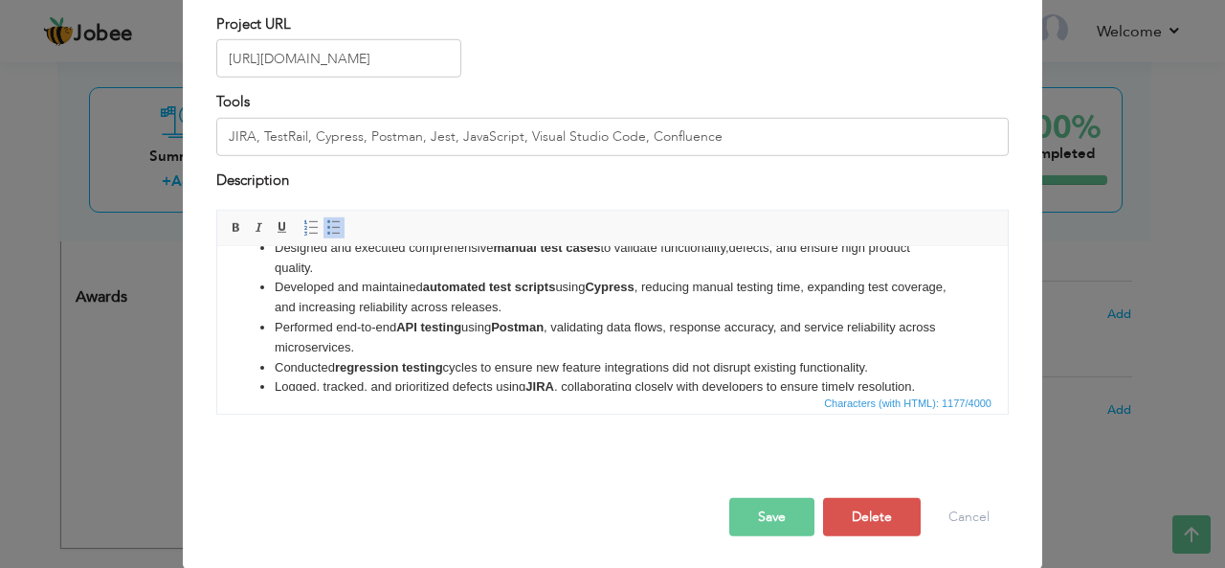
scroll to position [52, 0]
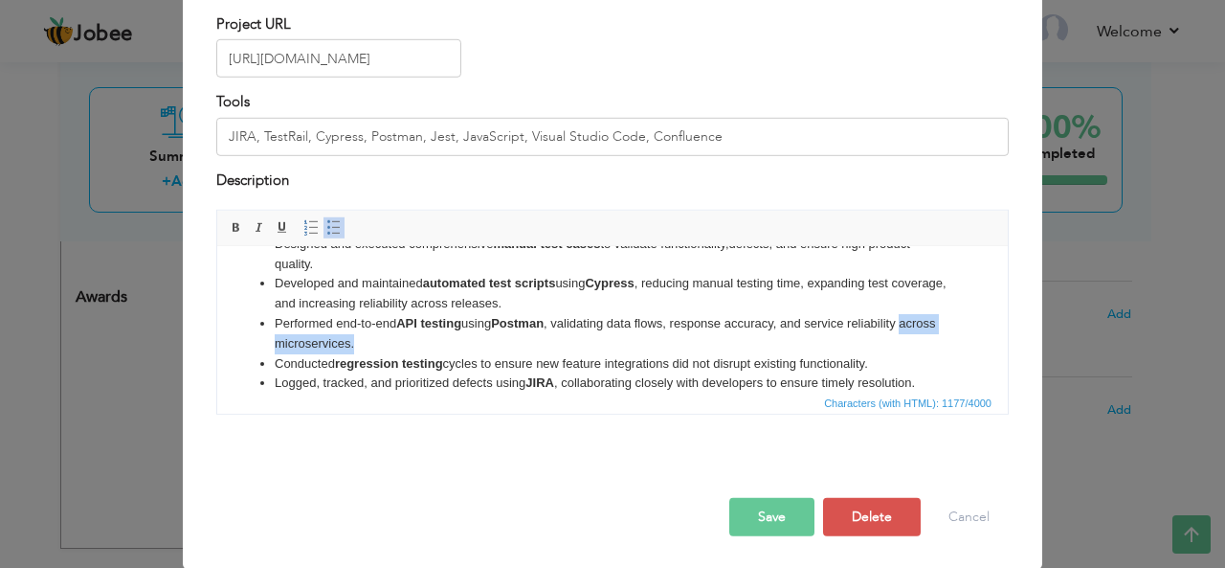
drag, startPoint x: 395, startPoint y: 346, endPoint x: 256, endPoint y: 350, distance: 139.8
click at [256, 350] on ul "Collaborated with cross-functional teams to gather project requirements and def…" at bounding box center [612, 323] width 752 height 219
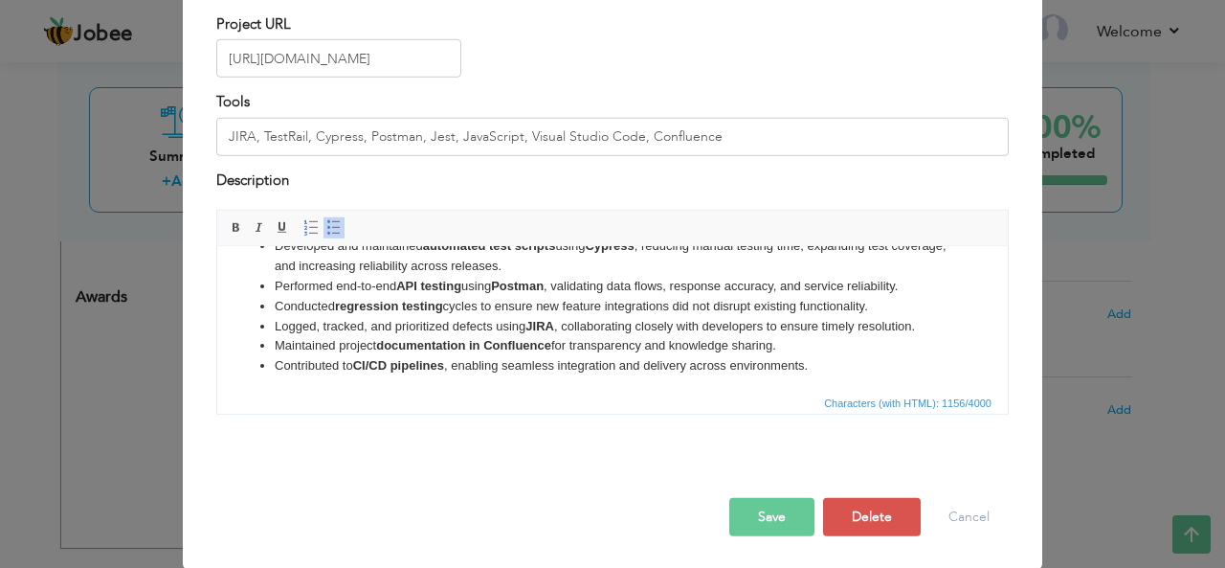
scroll to position [94, 0]
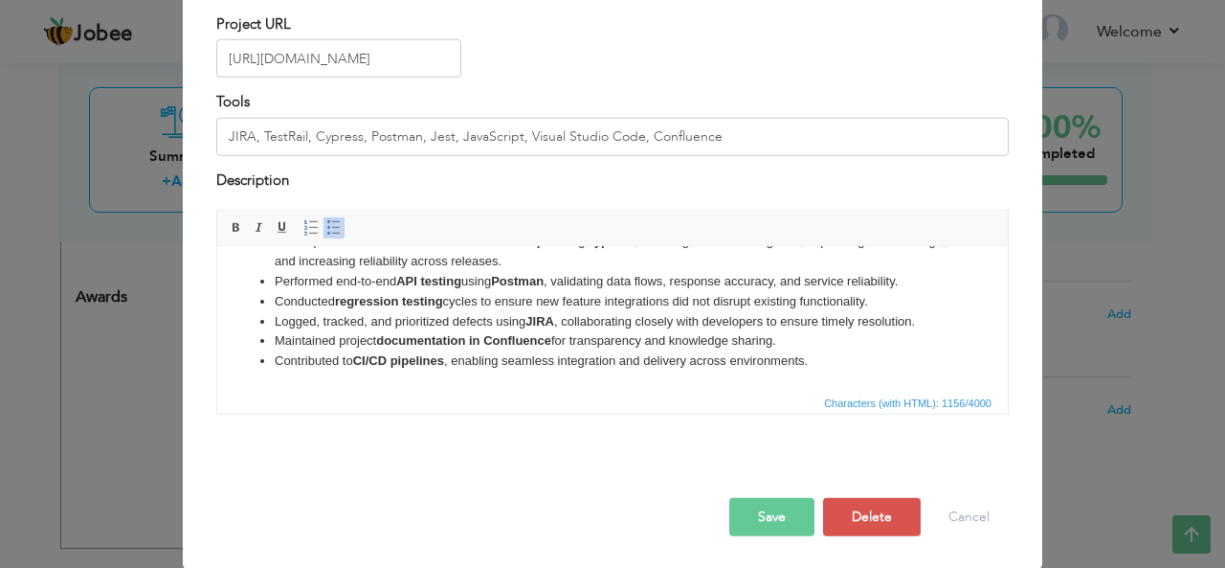
click at [771, 515] on button "Save" at bounding box center [771, 517] width 85 height 38
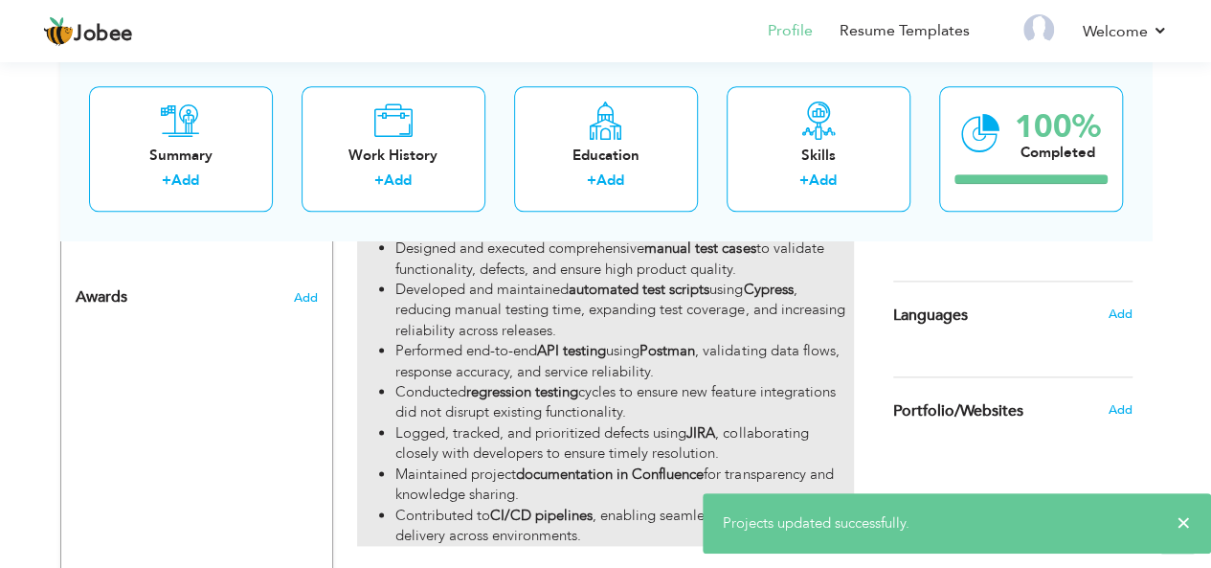
scroll to position [1152, 0]
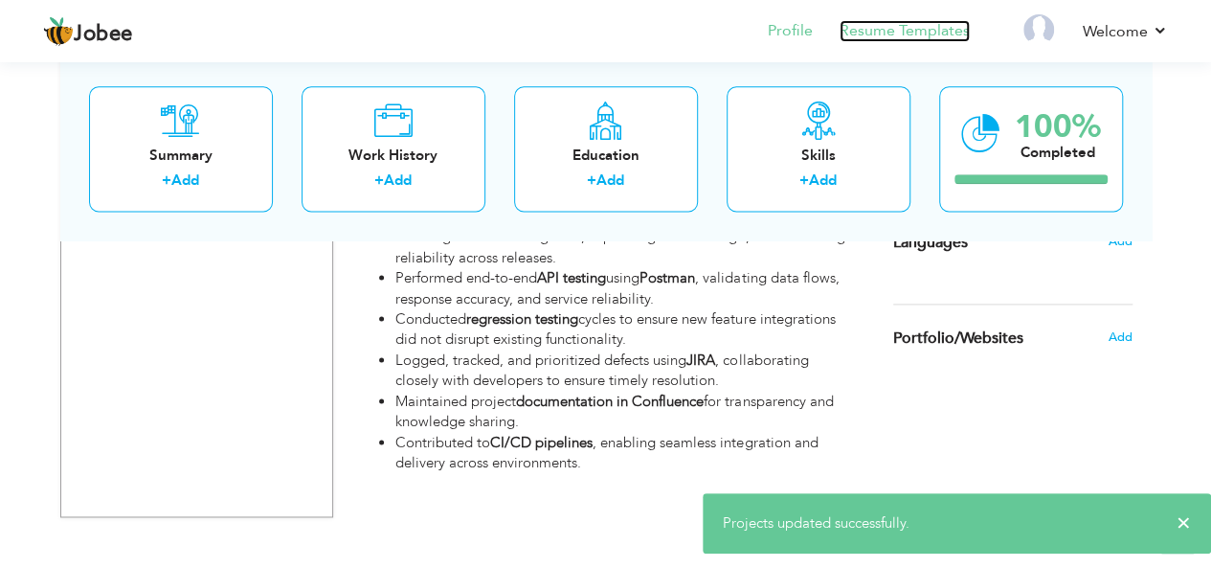
click at [904, 33] on link "Resume Templates" at bounding box center [904, 31] width 130 height 22
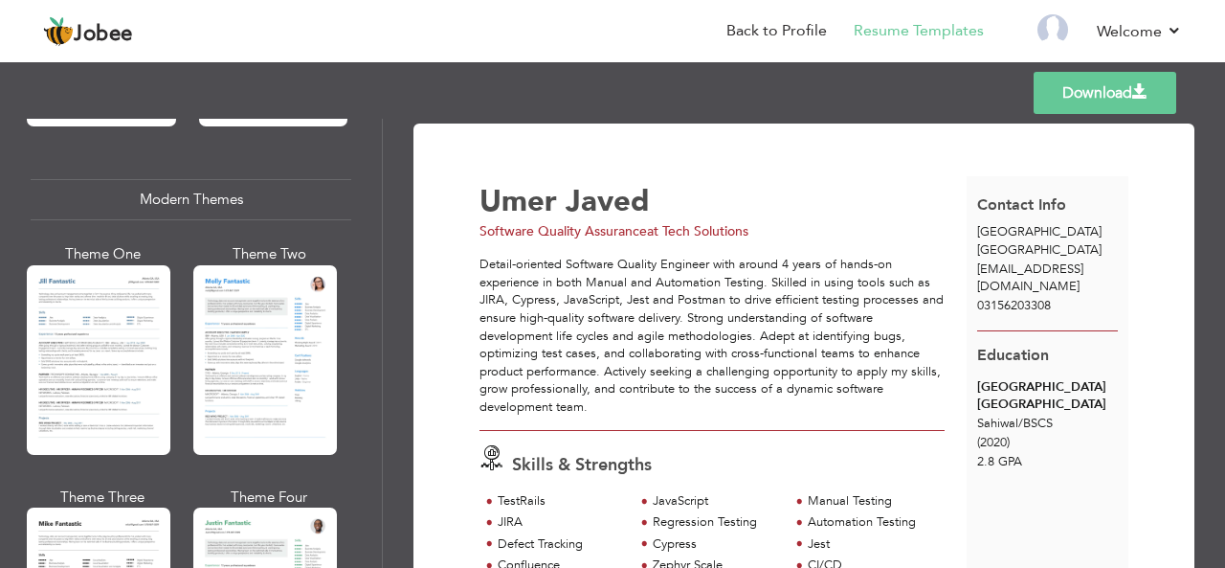
scroll to position [823, 0]
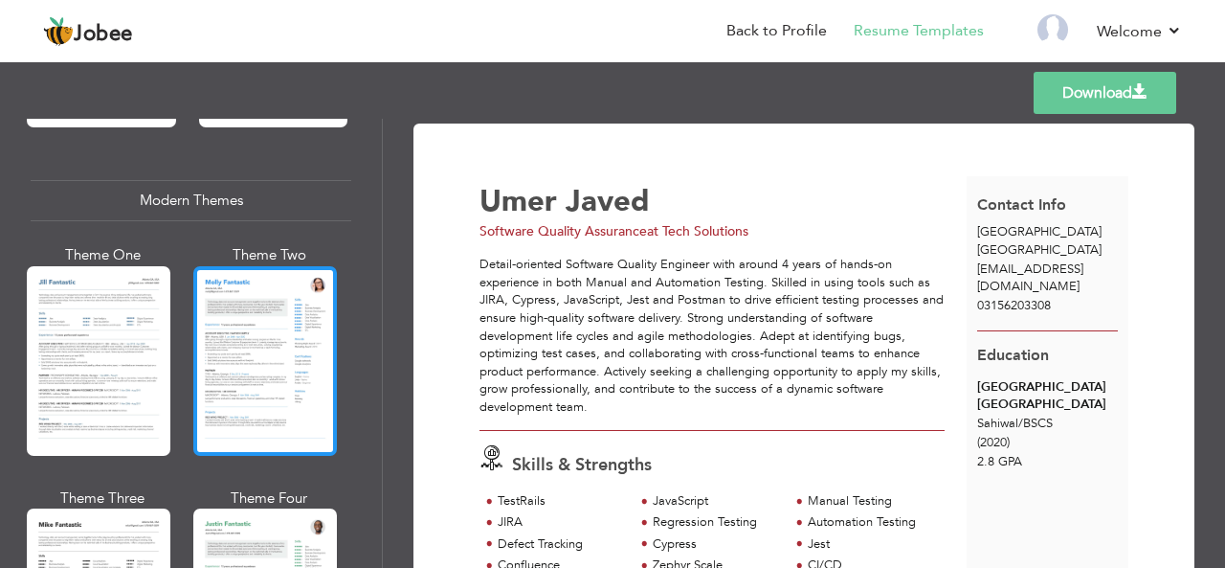
click at [234, 324] on div at bounding box center [265, 361] width 144 height 190
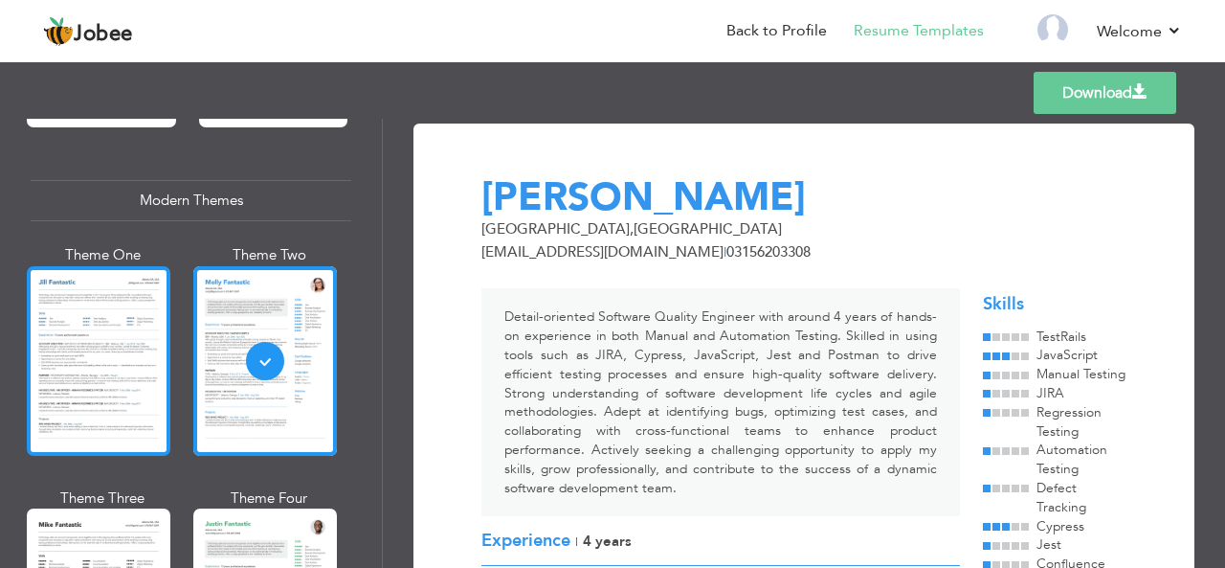
click at [97, 334] on div at bounding box center [99, 361] width 144 height 190
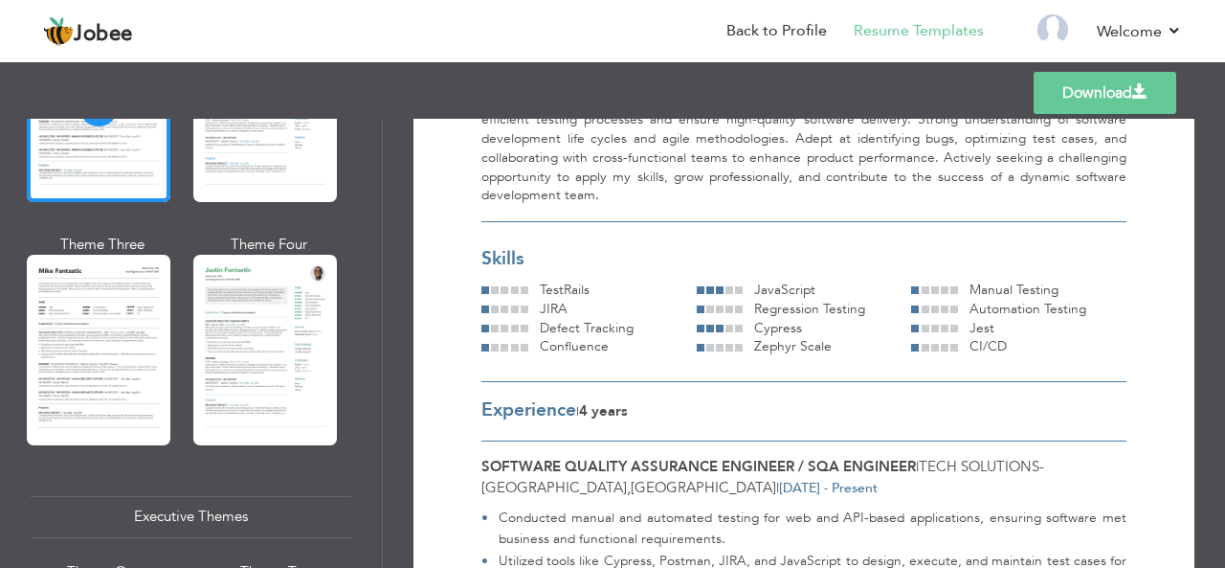
scroll to position [1078, 0]
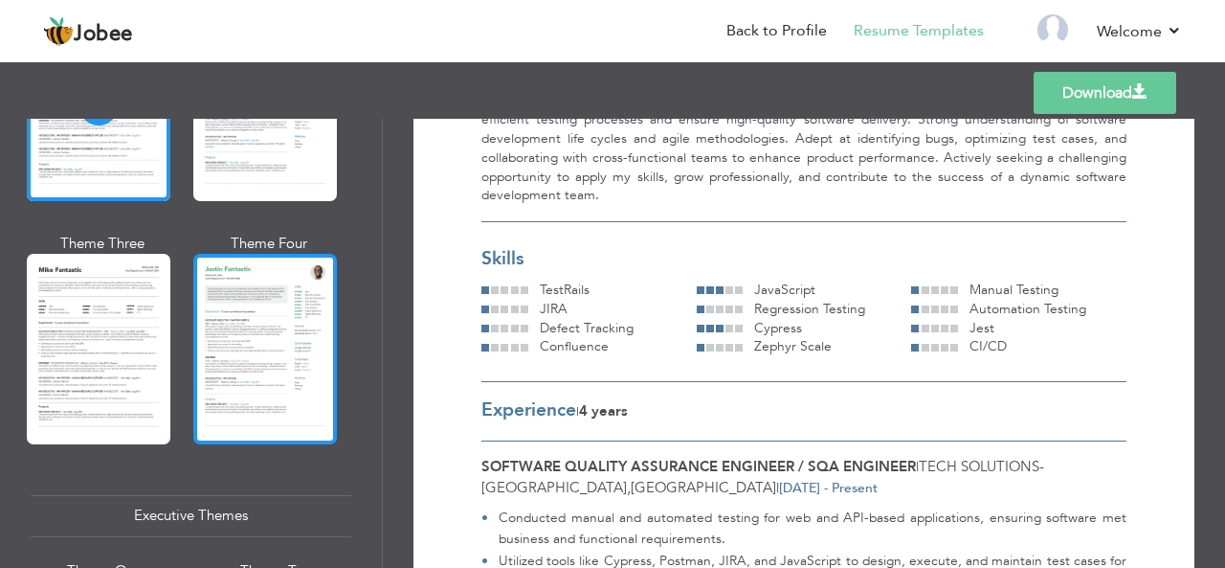
click at [264, 343] on div at bounding box center [265, 349] width 144 height 190
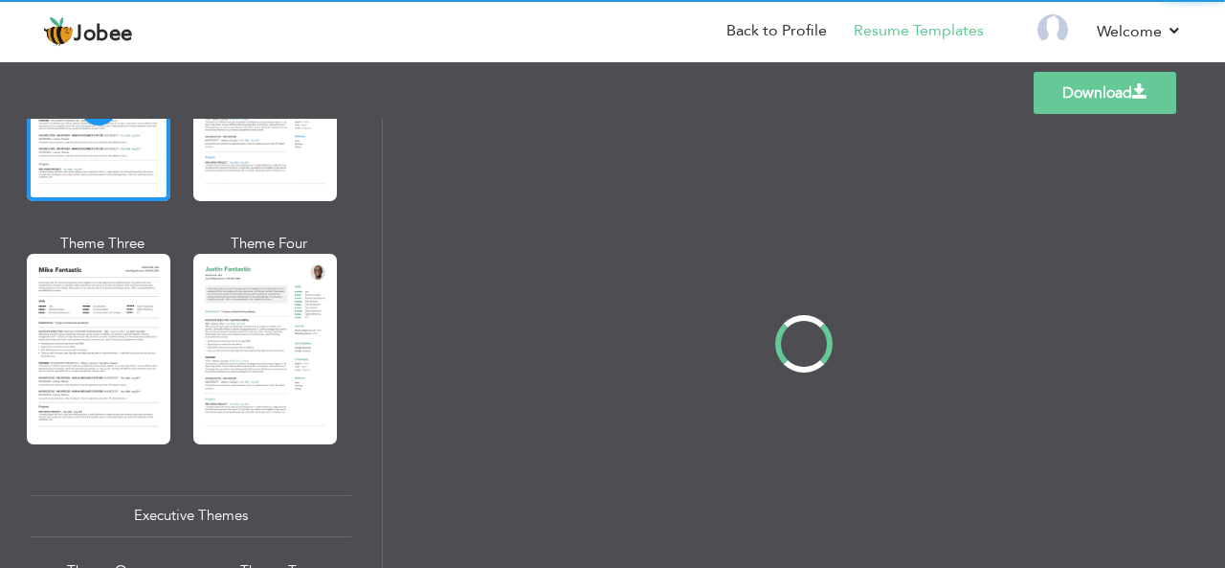
scroll to position [0, 0]
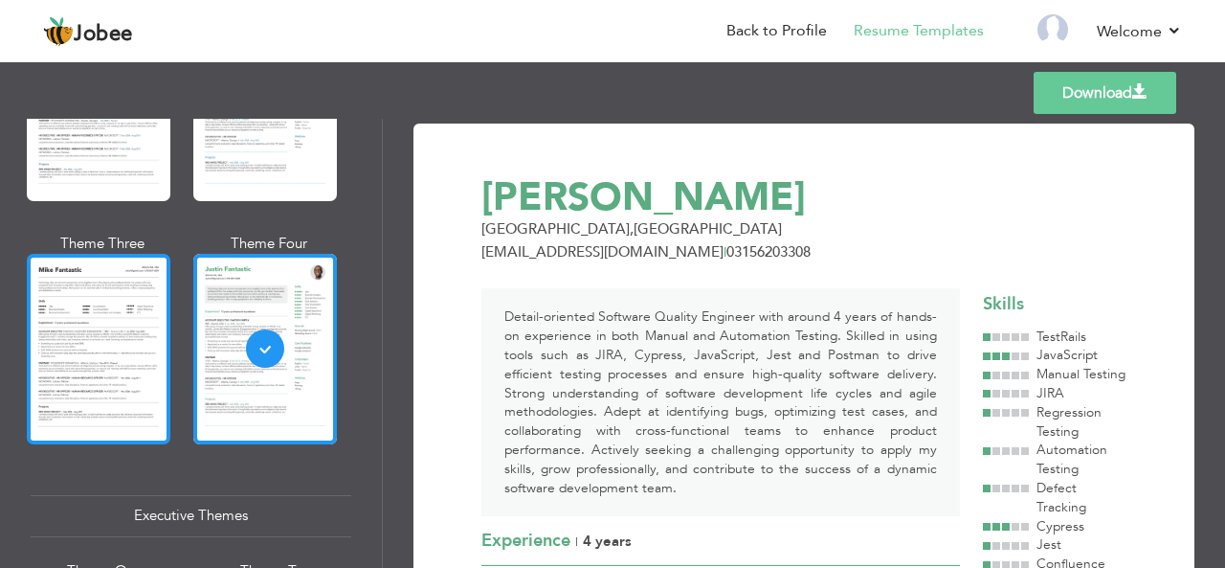
click at [80, 351] on div at bounding box center [99, 349] width 144 height 190
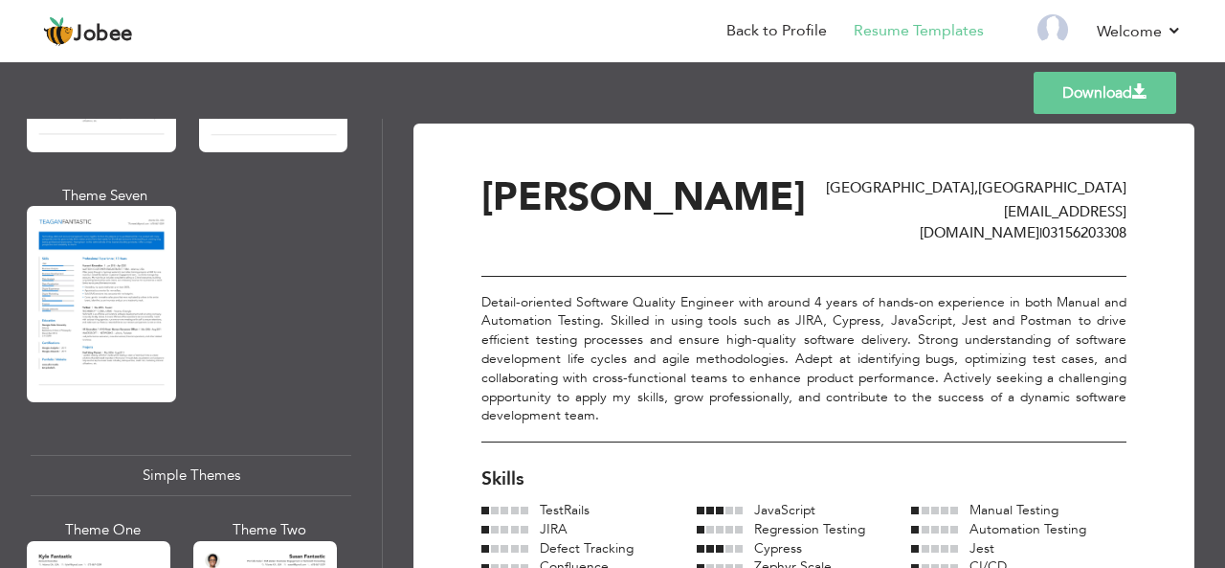
scroll to position [3322, 0]
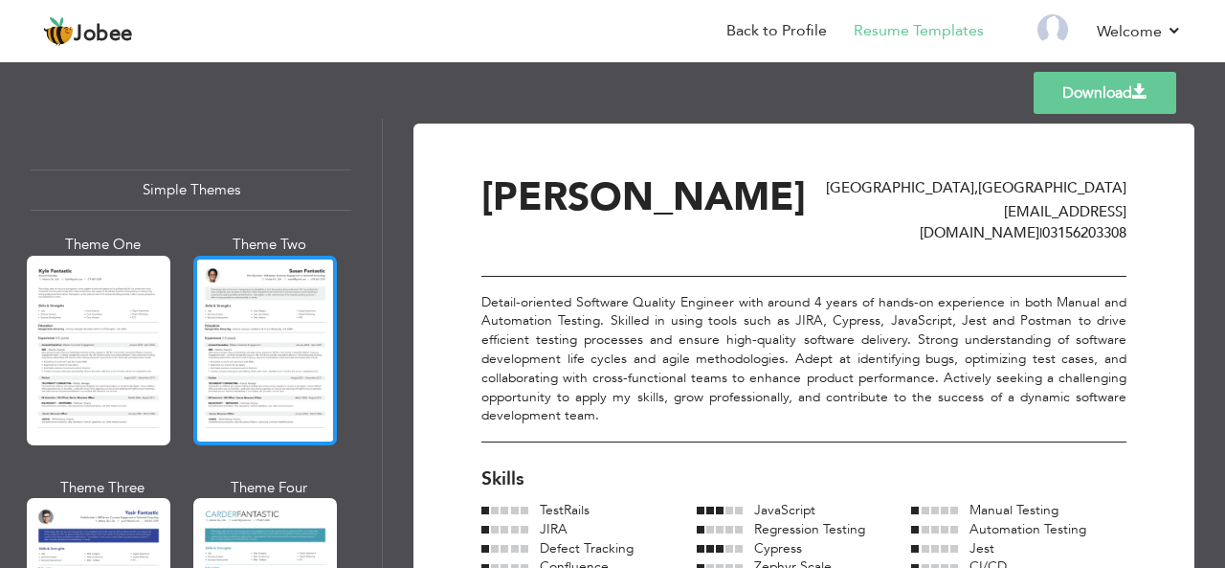
click at [252, 337] on div at bounding box center [265, 351] width 144 height 190
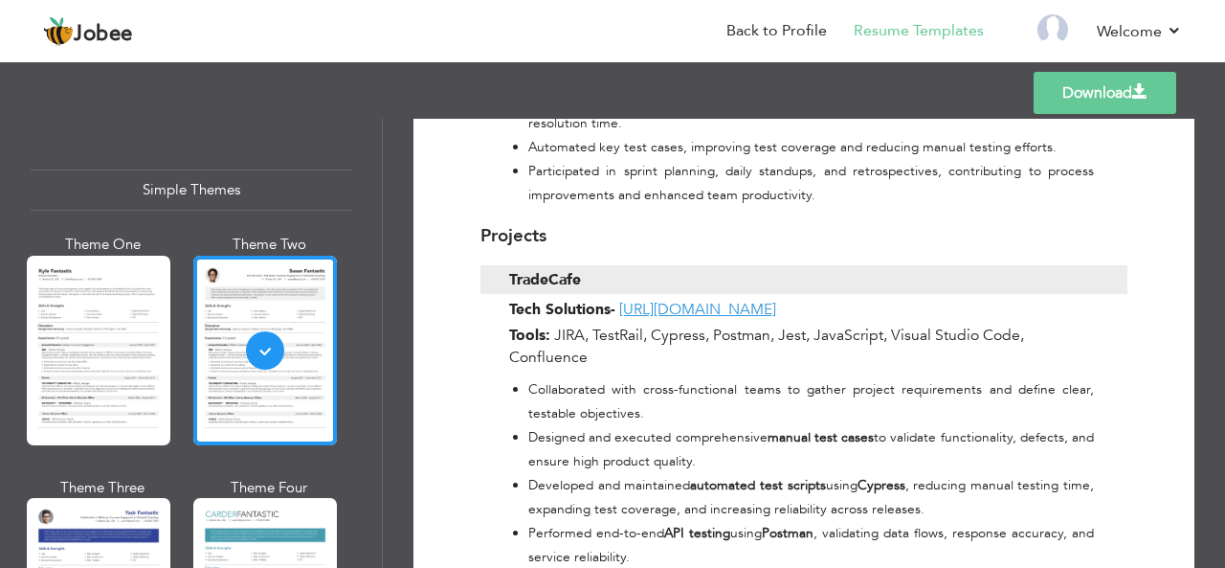
scroll to position [1189, 0]
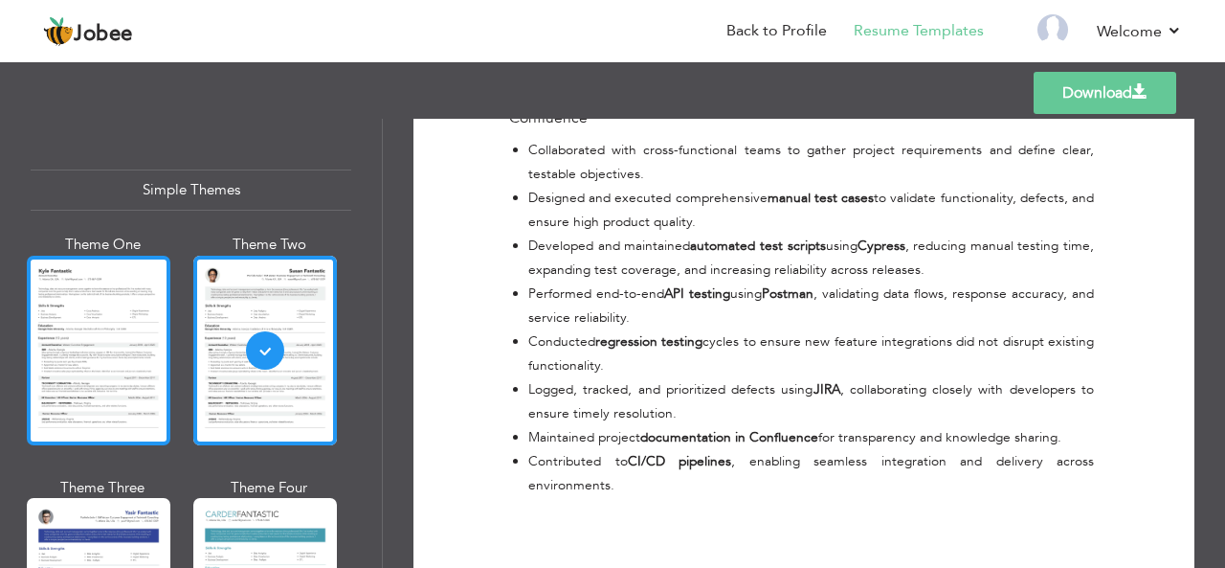
click at [82, 343] on div at bounding box center [99, 351] width 144 height 190
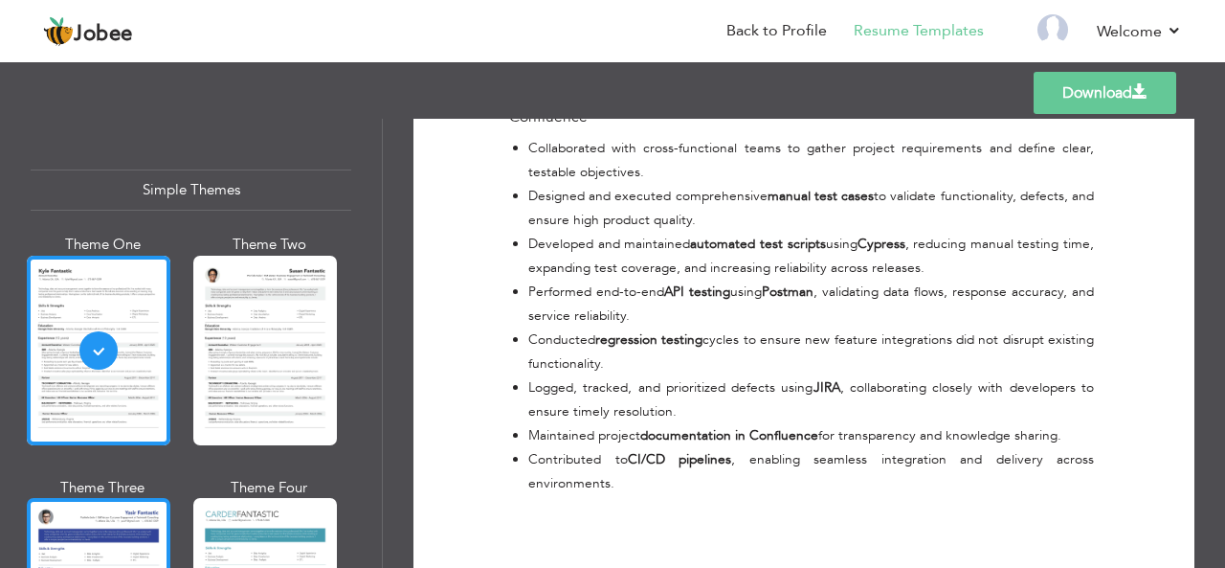
scroll to position [3453, 0]
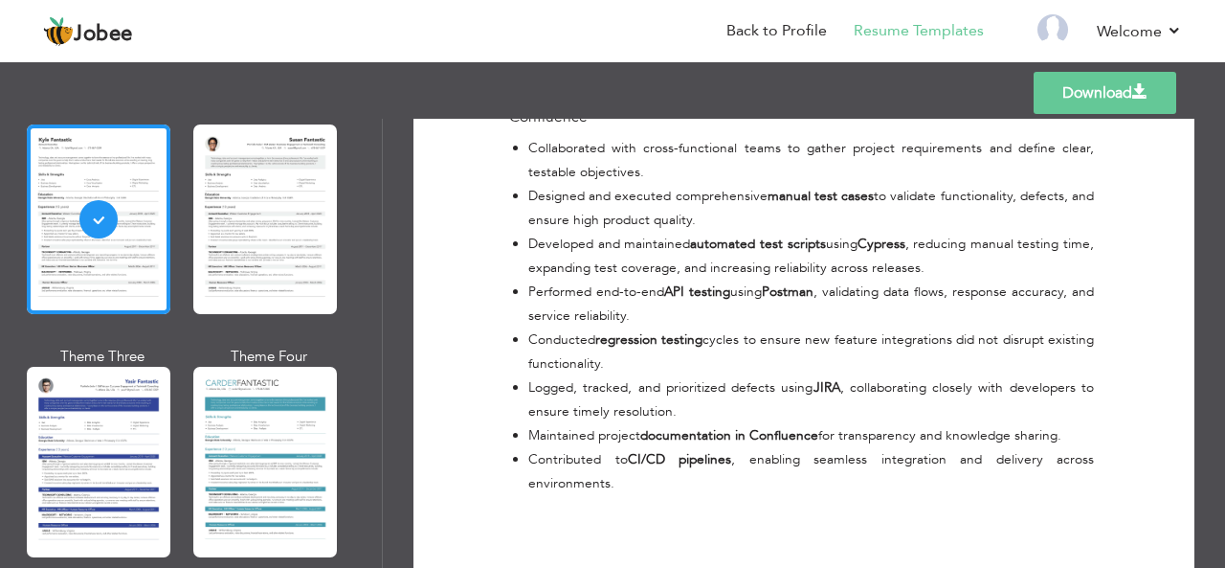
click at [1121, 101] on link "Download" at bounding box center [1105, 93] width 143 height 42
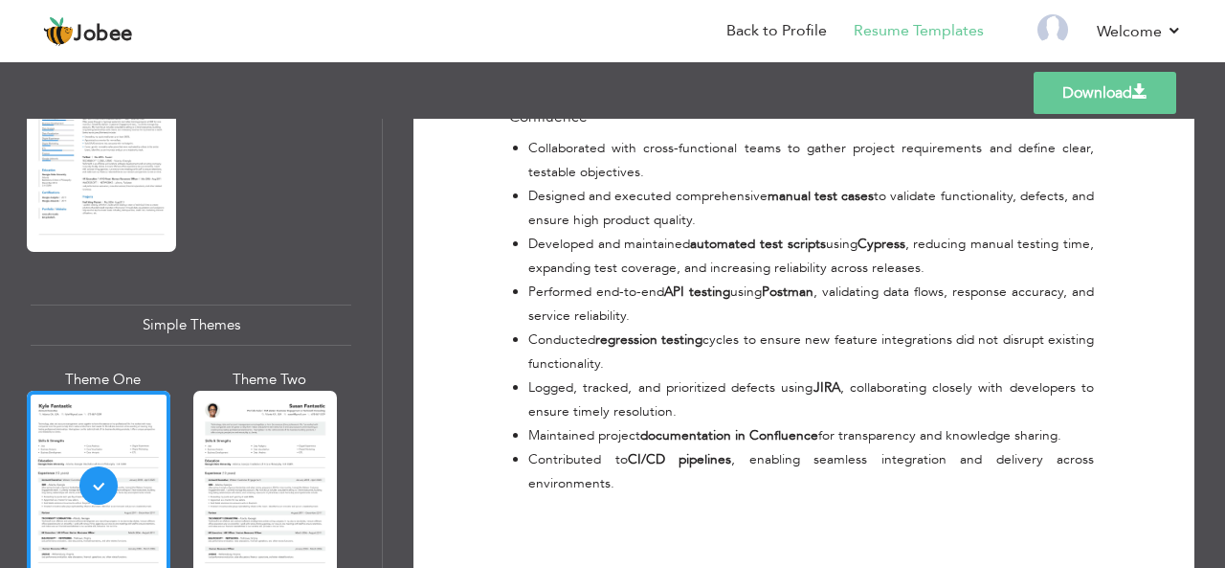
scroll to position [3157, 0]
